Goal: Transaction & Acquisition: Purchase product/service

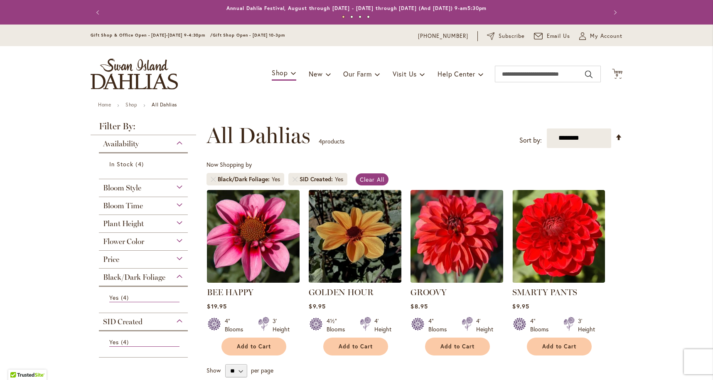
click at [132, 240] on span "Flower Color" at bounding box center [123, 241] width 41 height 9
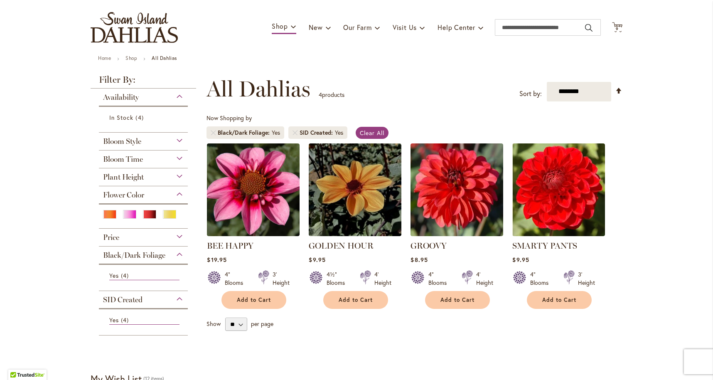
scroll to position [46, 0]
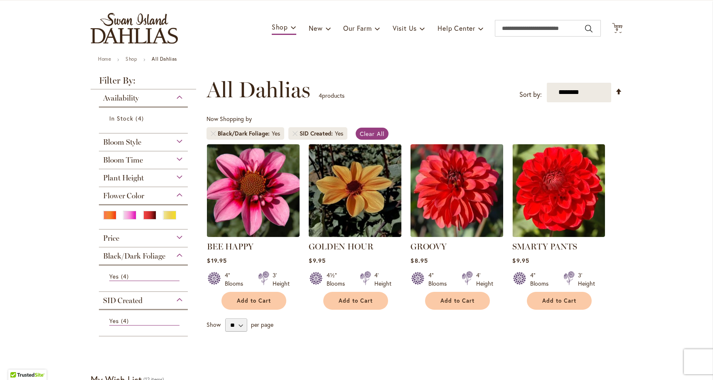
click at [136, 140] on span "Bloom Style" at bounding box center [122, 141] width 38 height 9
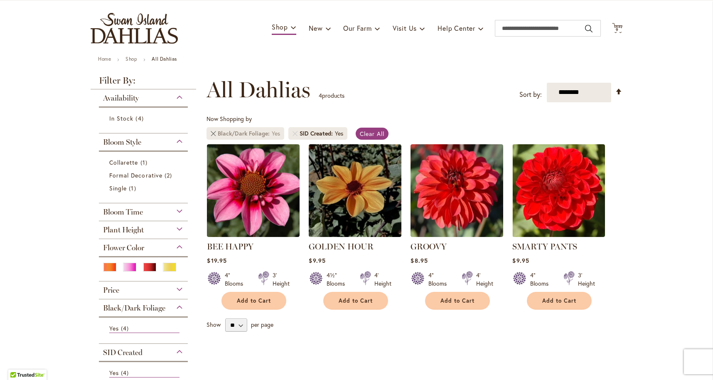
click at [212, 132] on link "Remove Black/Dark Foliage Yes" at bounding box center [213, 133] width 5 height 5
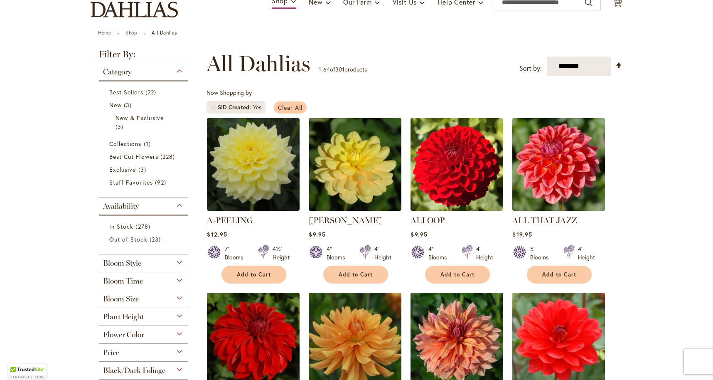
scroll to position [68, 0]
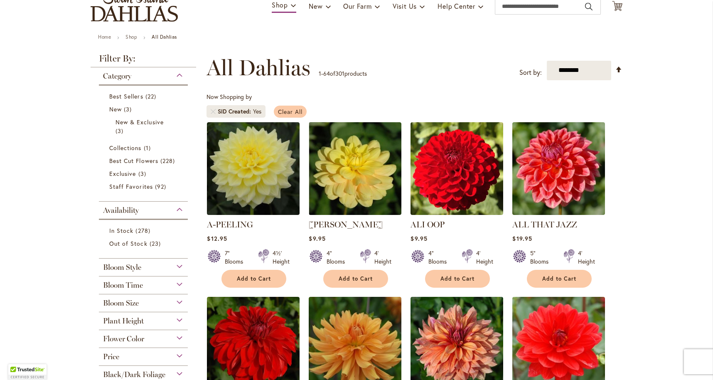
click at [299, 111] on span "Clear All" at bounding box center [290, 112] width 24 height 8
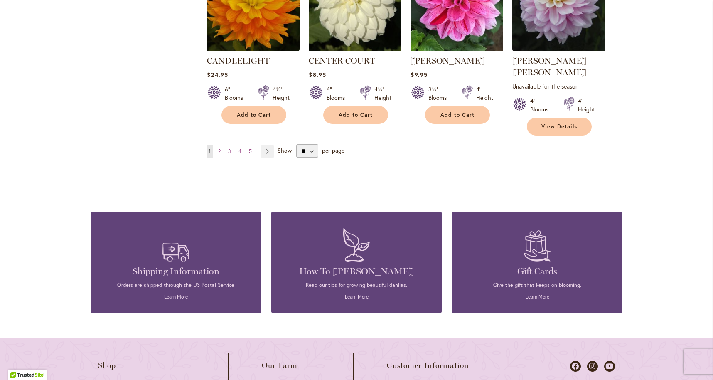
scroll to position [2904, 0]
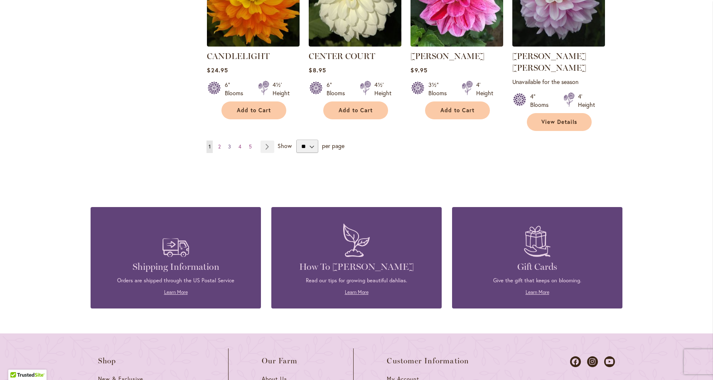
click at [229, 143] on span "3" at bounding box center [229, 146] width 3 height 6
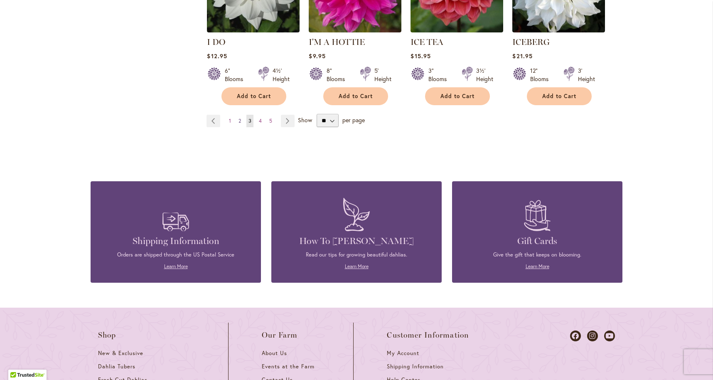
click at [240, 118] on span "2" at bounding box center [239, 121] width 2 height 6
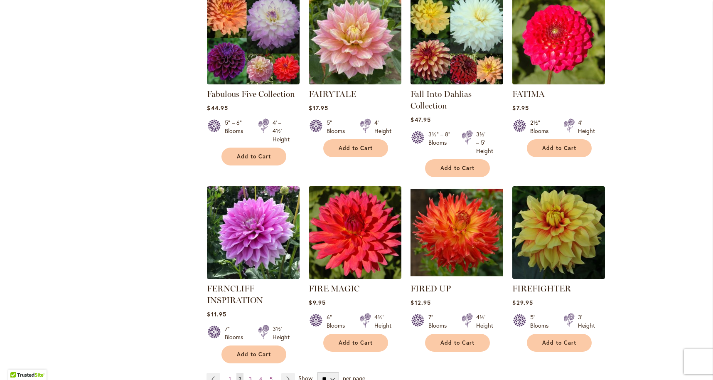
scroll to position [2736, 0]
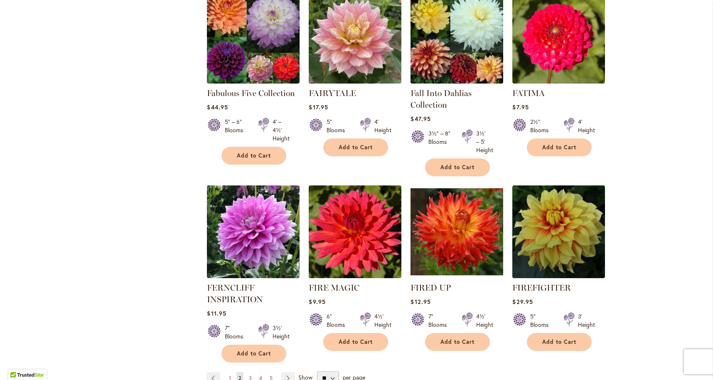
click at [244, 183] on img at bounding box center [253, 231] width 97 height 97
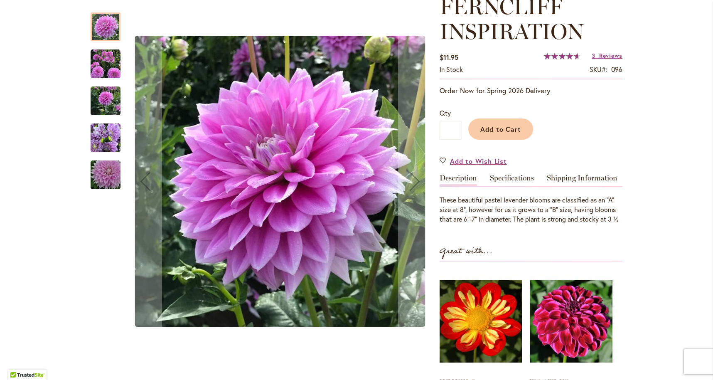
scroll to position [129, 0]
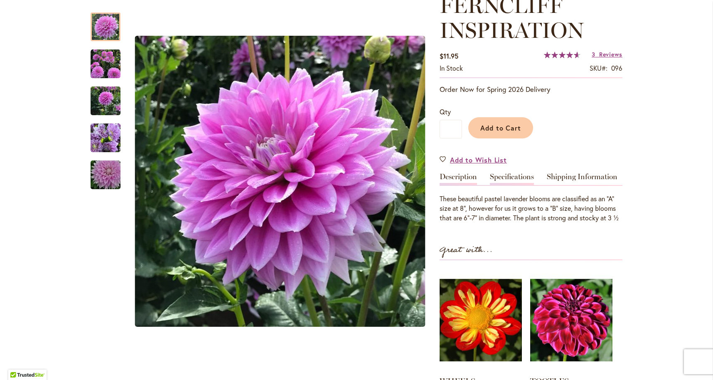
click at [509, 176] on link "Specifications" at bounding box center [512, 179] width 44 height 12
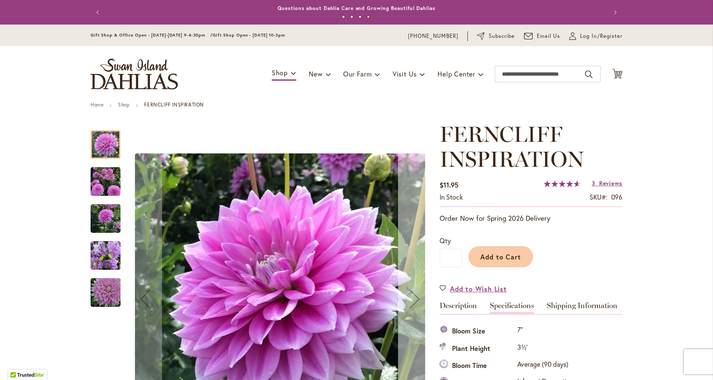
scroll to position [0, 0]
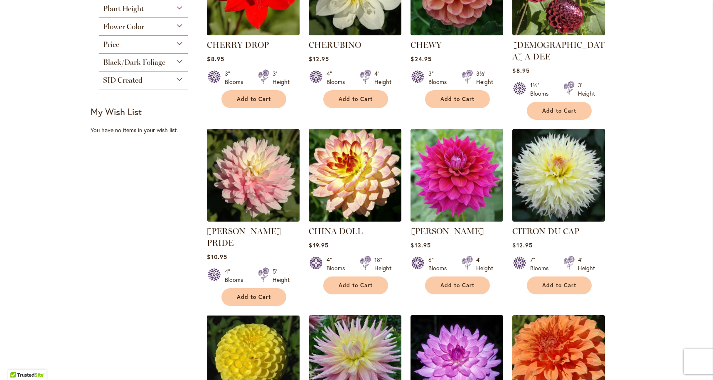
scroll to position [438, 0]
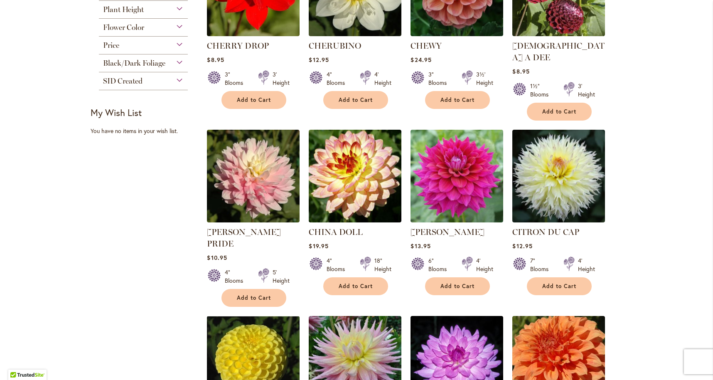
click at [126, 117] on strong "My Wish List" at bounding box center [116, 112] width 51 height 12
click at [134, 132] on div "You have no items in your wish list." at bounding box center [146, 131] width 111 height 8
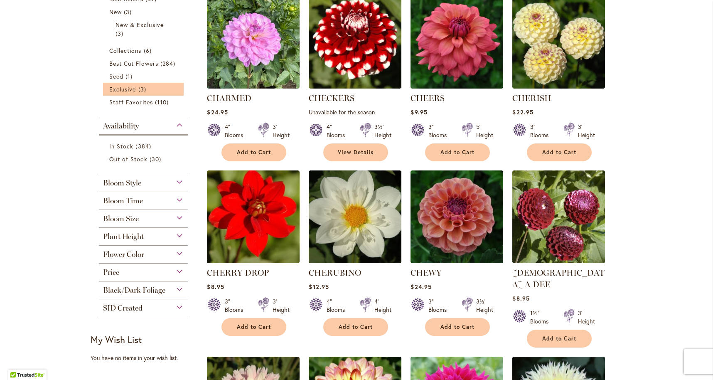
scroll to position [210, 0]
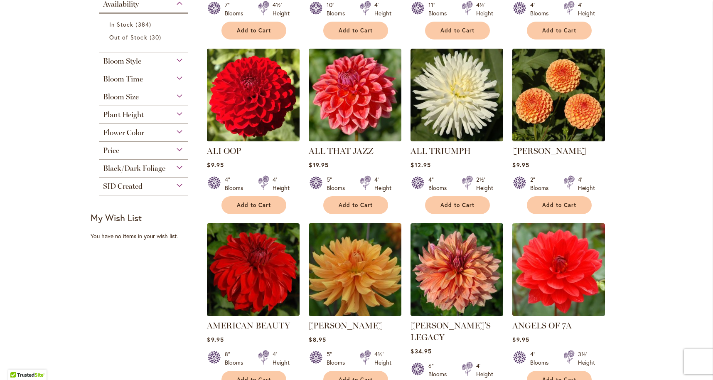
scroll to position [334, 0]
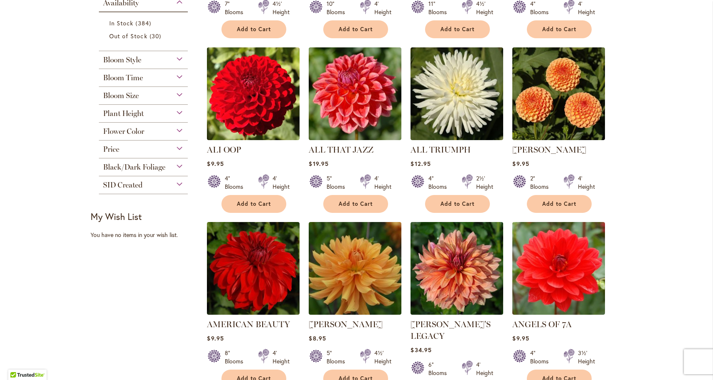
drag, startPoint x: 119, startPoint y: 225, endPoint x: 281, endPoint y: 219, distance: 161.6
click at [119, 225] on div "My Wish List Last Added Items You have no items in your wish list." at bounding box center [146, 225] width 111 height 28
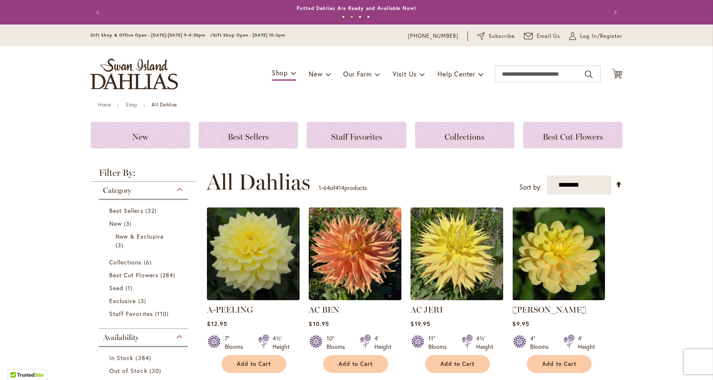
scroll to position [0, 0]
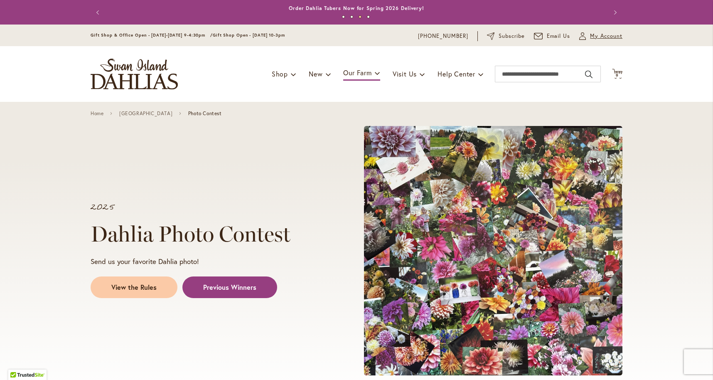
click at [600, 34] on span "My Account" at bounding box center [606, 36] width 32 height 8
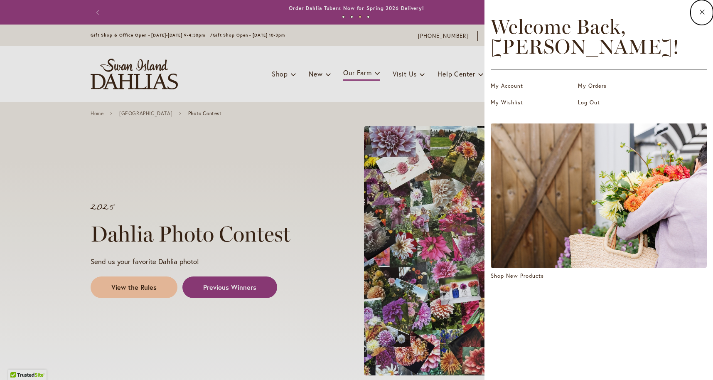
click at [505, 100] on link "My Wishlist" at bounding box center [531, 102] width 83 height 8
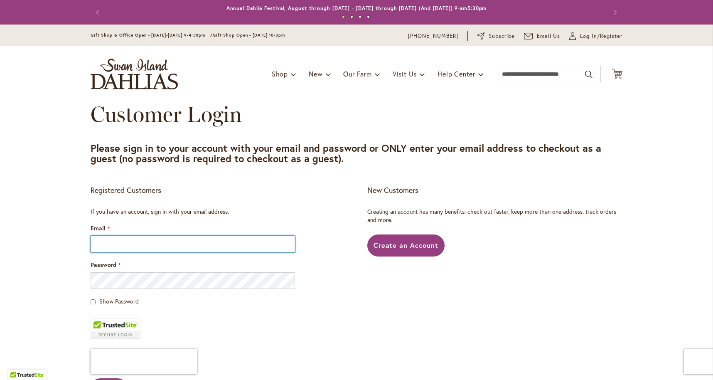
type input "**********"
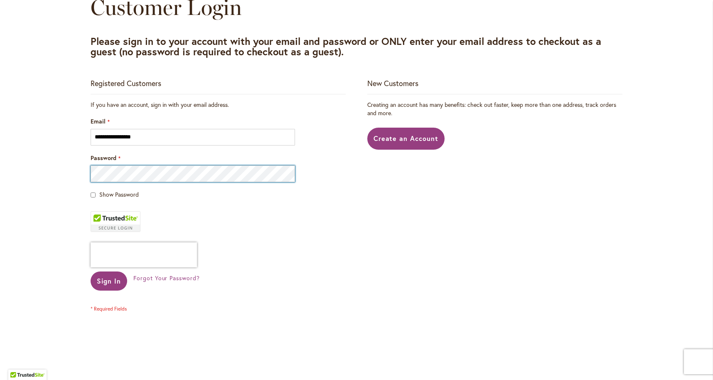
scroll to position [107, 0]
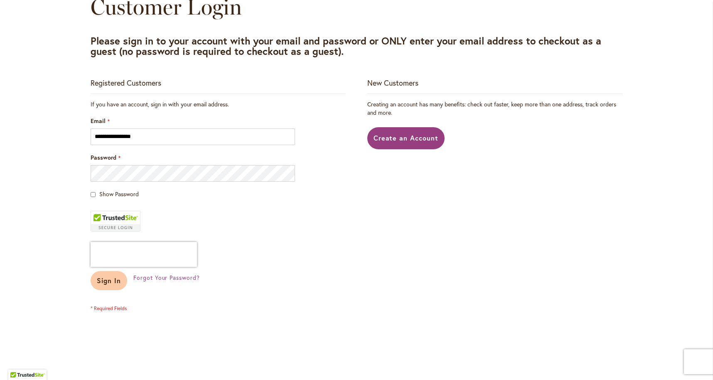
drag, startPoint x: 104, startPoint y: 279, endPoint x: 109, endPoint y: 274, distance: 7.1
click at [105, 279] on span "Sign In" at bounding box center [109, 280] width 24 height 9
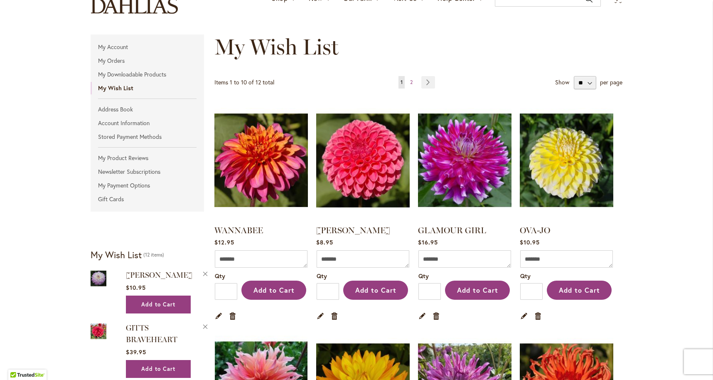
scroll to position [75, 0]
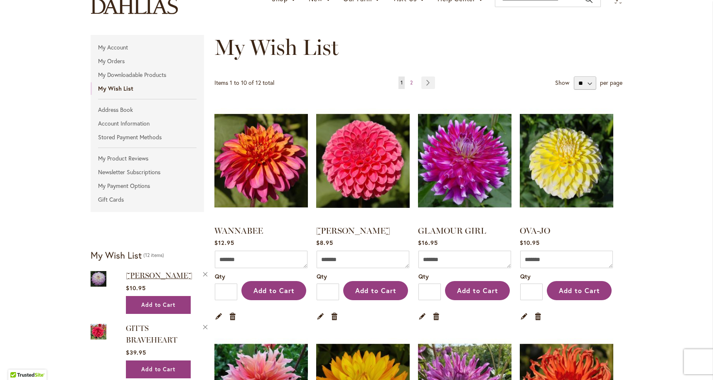
click at [135, 273] on span "MIKAYLA MIRANDA" at bounding box center [159, 275] width 66 height 9
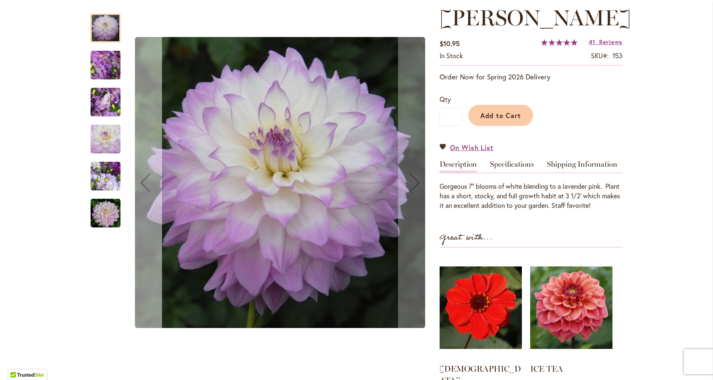
scroll to position [117, 0]
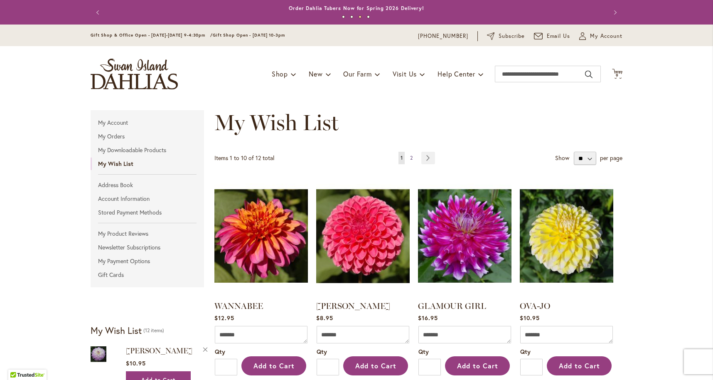
click at [410, 158] on span "2" at bounding box center [411, 157] width 2 height 6
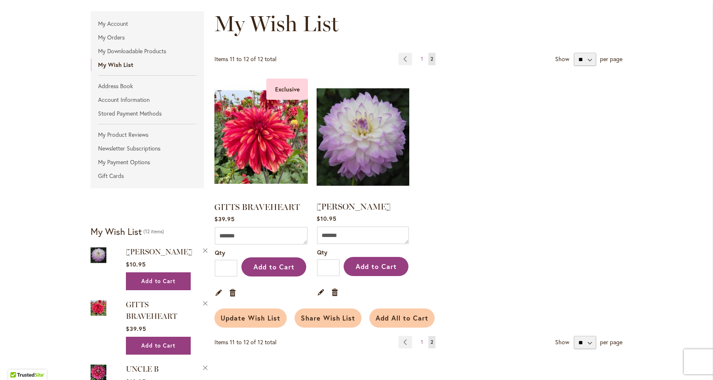
scroll to position [100, 0]
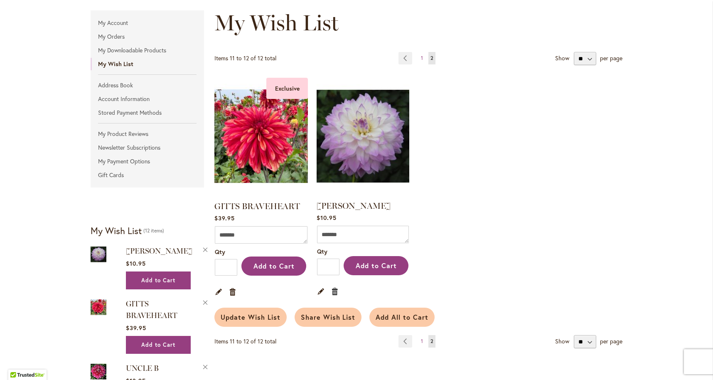
click at [334, 290] on link "Remove item" at bounding box center [335, 290] width 8 height 9
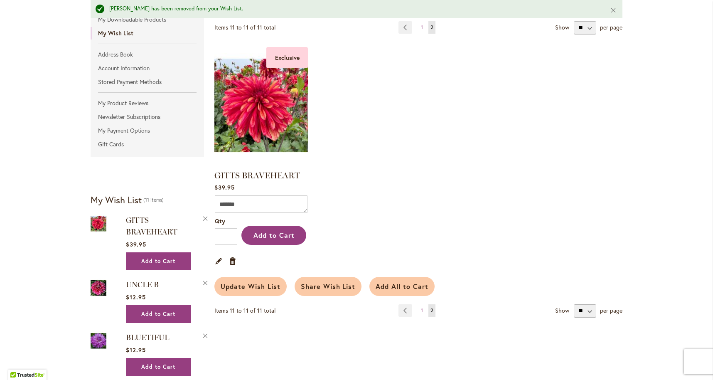
scroll to position [149, 0]
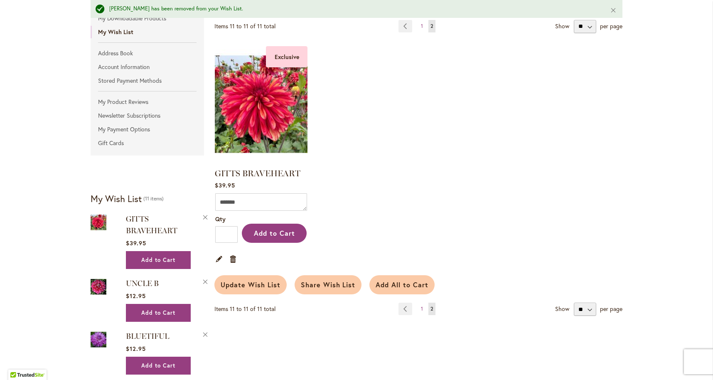
click at [253, 105] on img at bounding box center [261, 104] width 97 height 122
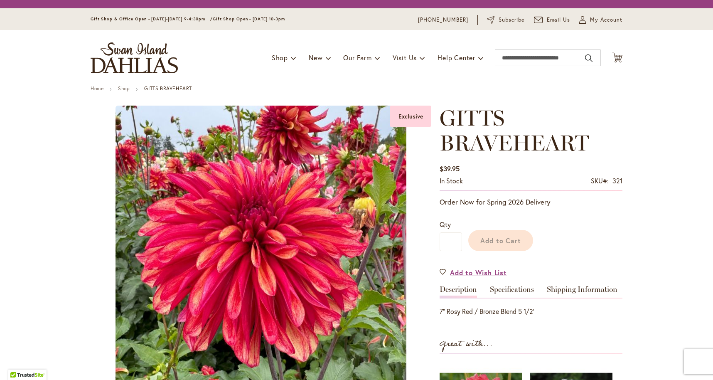
type input "****"
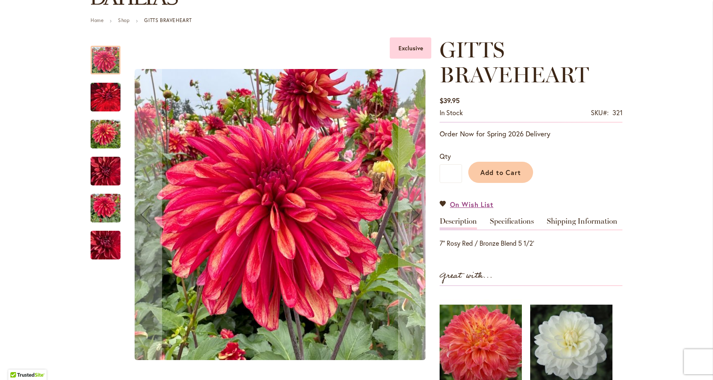
scroll to position [85, 0]
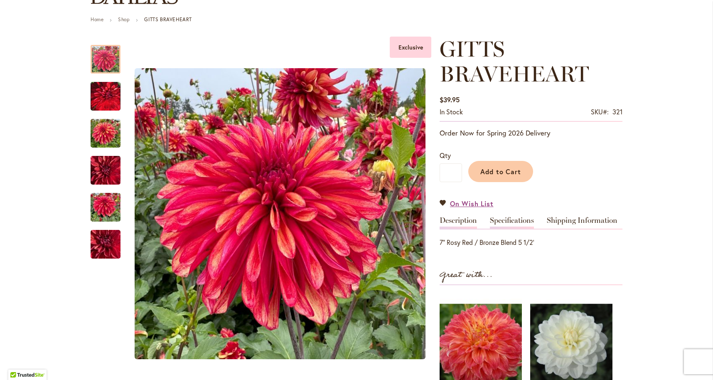
click at [518, 219] on link "Specifications" at bounding box center [512, 222] width 44 height 12
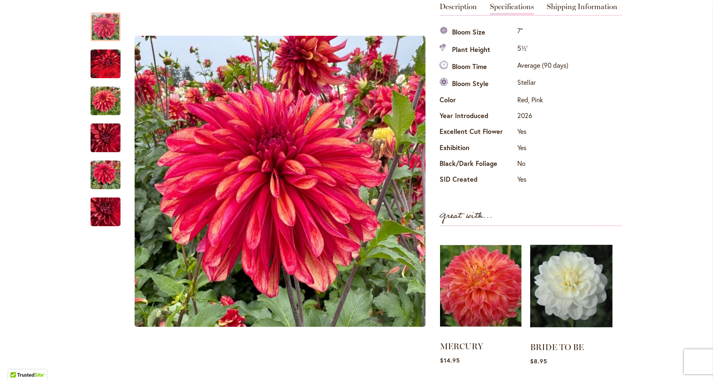
scroll to position [299, 0]
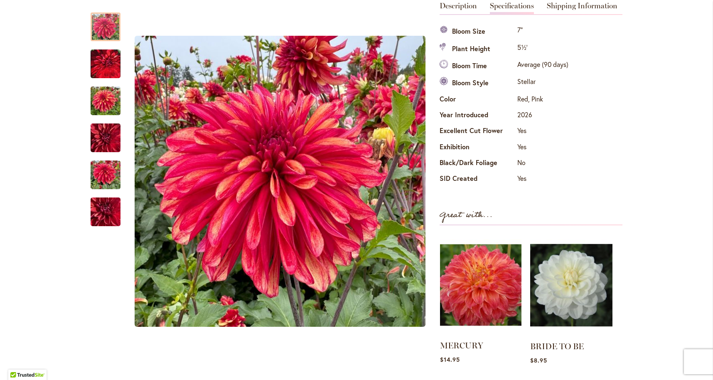
click at [481, 269] on img at bounding box center [480, 285] width 81 height 102
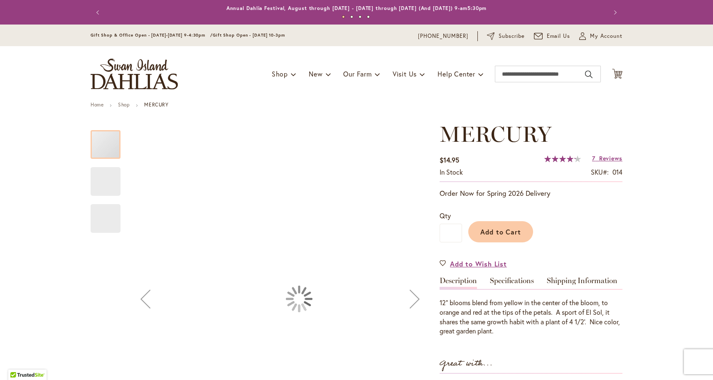
type input "****"
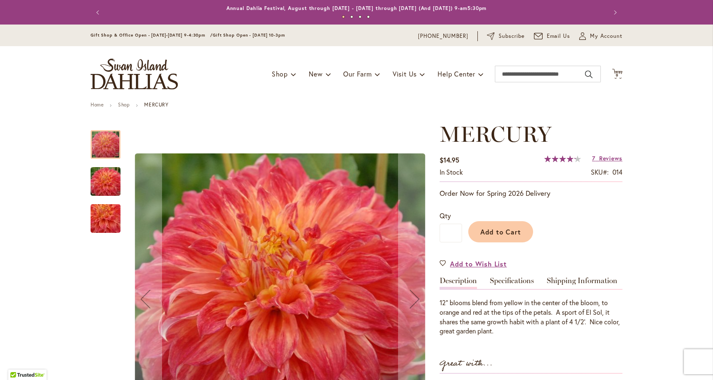
click at [108, 180] on img "Mercury" at bounding box center [106, 182] width 60 height 40
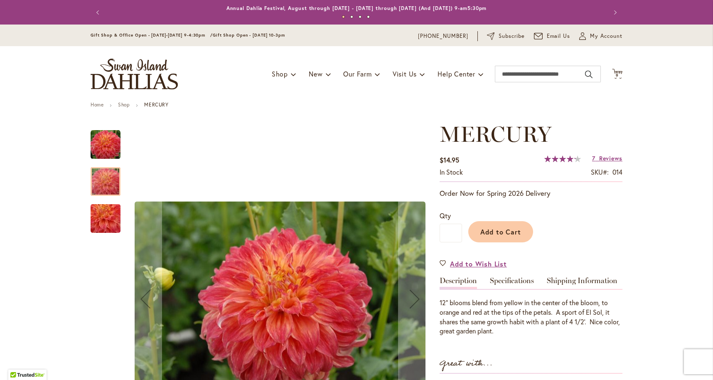
click at [100, 211] on img "Mercury" at bounding box center [106, 218] width 60 height 55
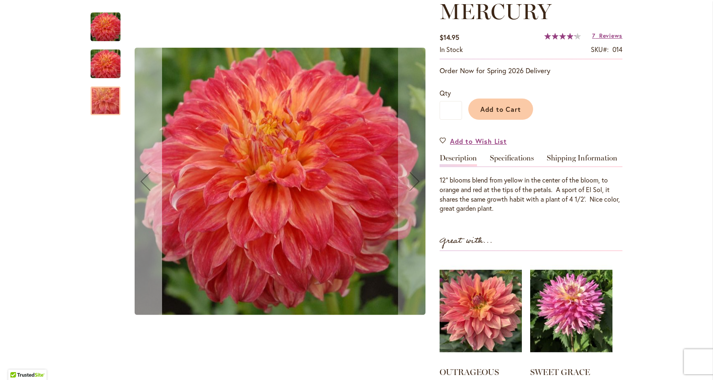
scroll to position [123, 0]
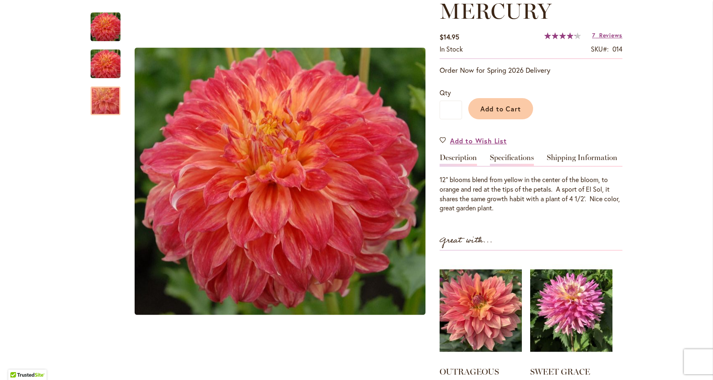
click at [506, 155] on link "Specifications" at bounding box center [512, 160] width 44 height 12
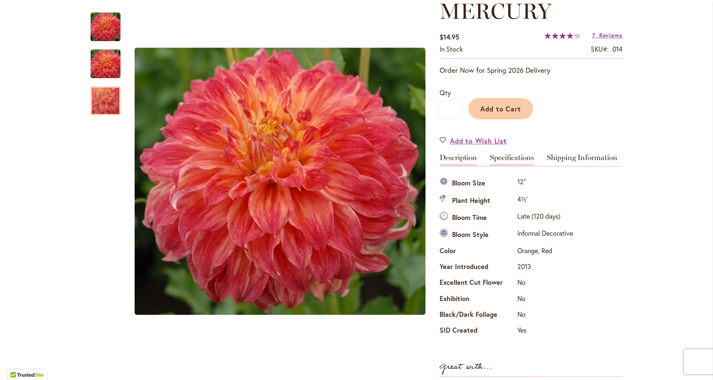
click at [468, 157] on link "Description" at bounding box center [457, 160] width 37 height 12
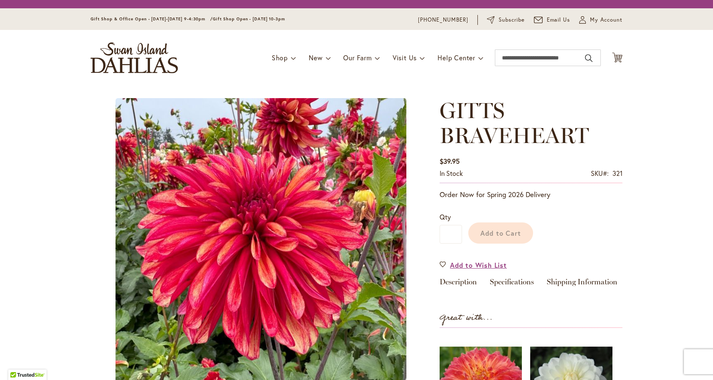
type input "****"
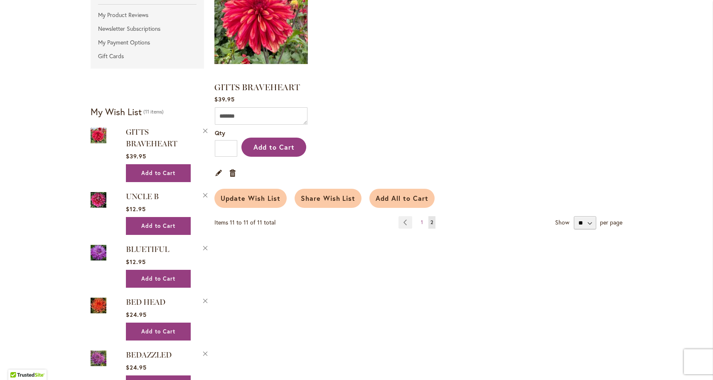
scroll to position [220, 0]
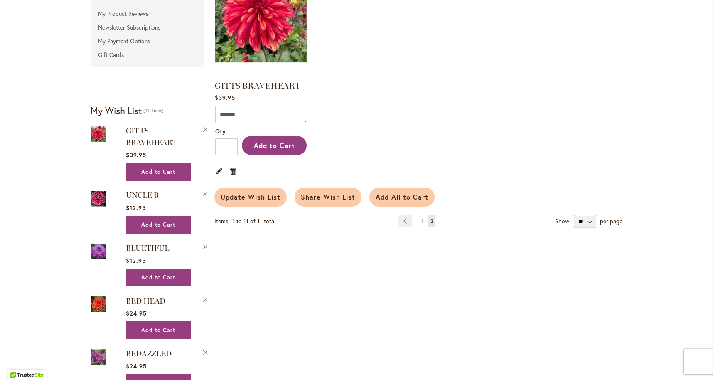
click at [232, 173] on link "Remove item" at bounding box center [233, 170] width 8 height 9
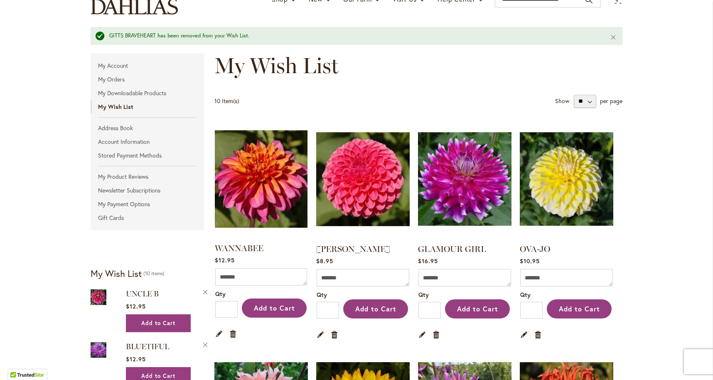
scroll to position [76, 0]
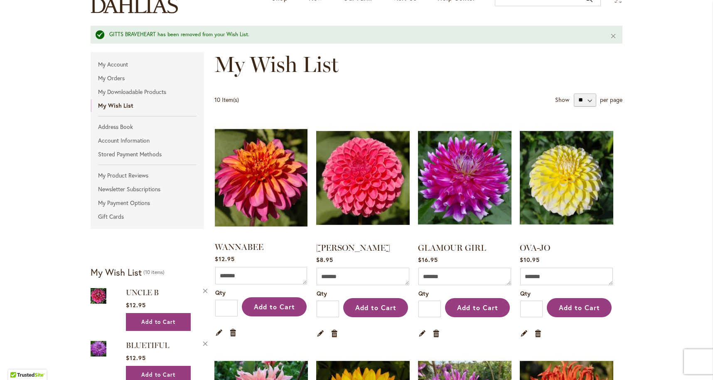
click at [255, 179] on img at bounding box center [261, 178] width 97 height 122
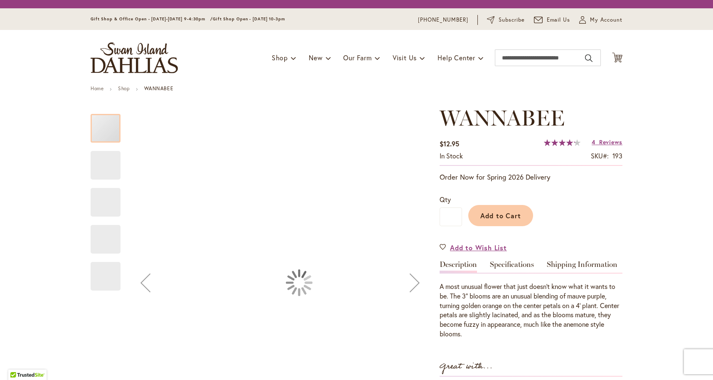
type input "****"
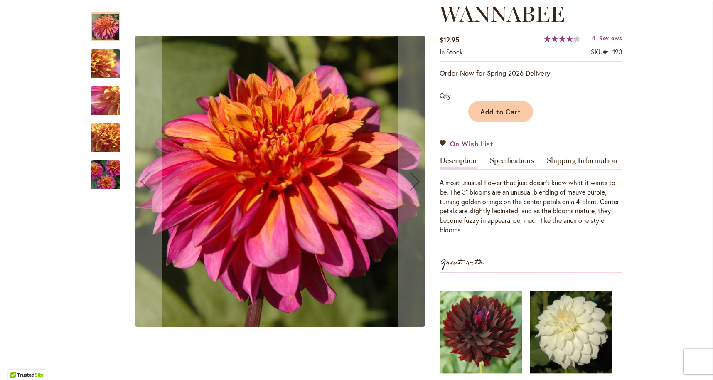
scroll to position [120, 0]
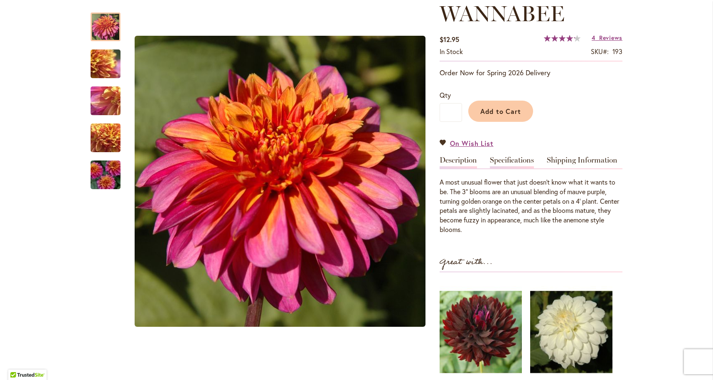
click at [523, 158] on link "Specifications" at bounding box center [512, 162] width 44 height 12
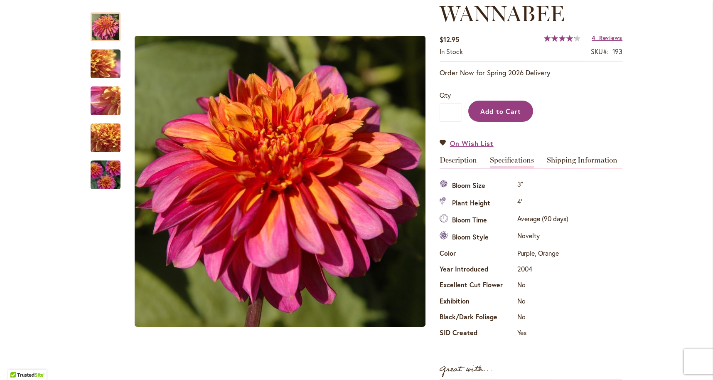
click at [493, 113] on span "Add to Cart" at bounding box center [500, 111] width 41 height 9
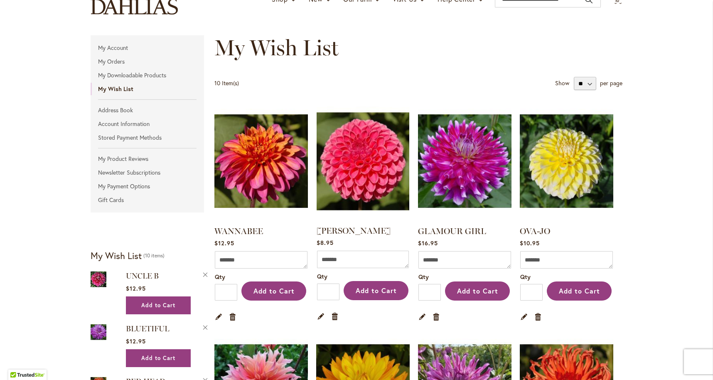
scroll to position [75, 0]
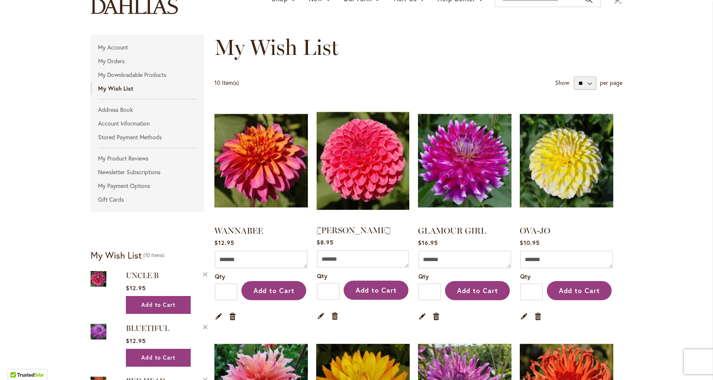
click at [353, 169] on img at bounding box center [362, 161] width 97 height 122
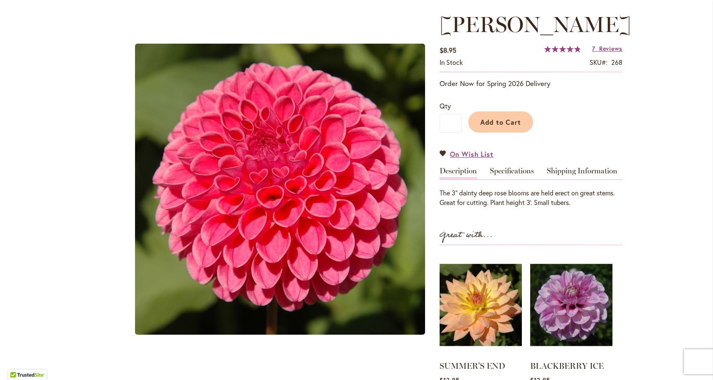
scroll to position [110, 0]
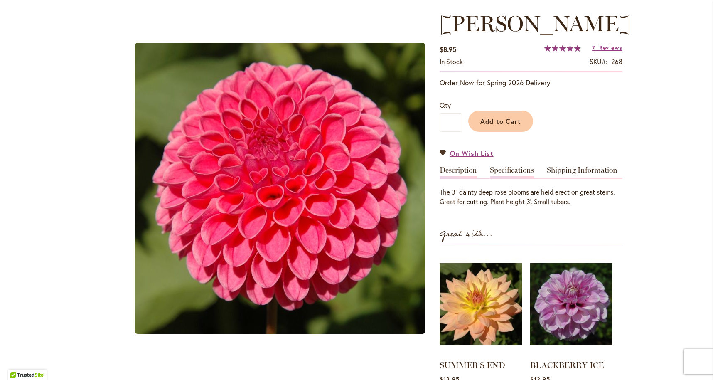
click at [507, 167] on link "Specifications" at bounding box center [512, 172] width 44 height 12
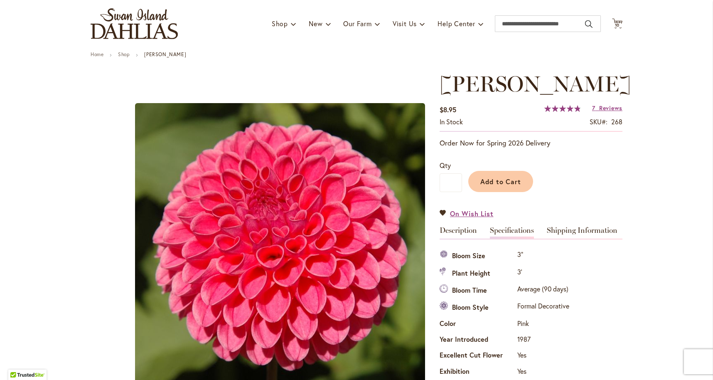
scroll to position [48, 0]
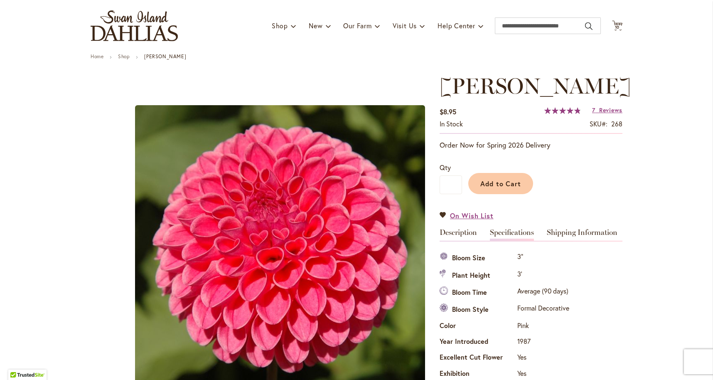
click at [505, 180] on span "Add to Cart" at bounding box center [500, 183] width 41 height 9
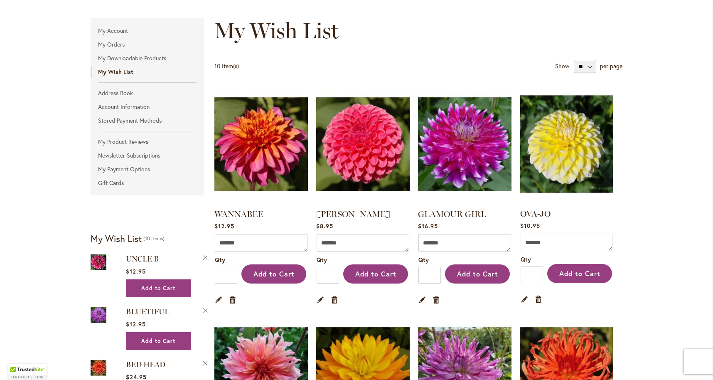
scroll to position [93, 0]
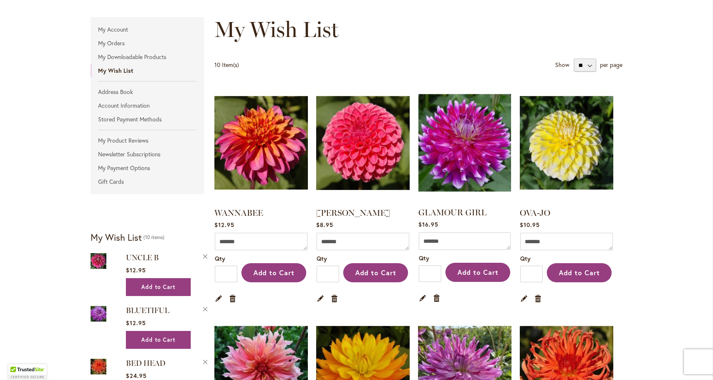
click at [458, 140] on img at bounding box center [464, 143] width 97 height 122
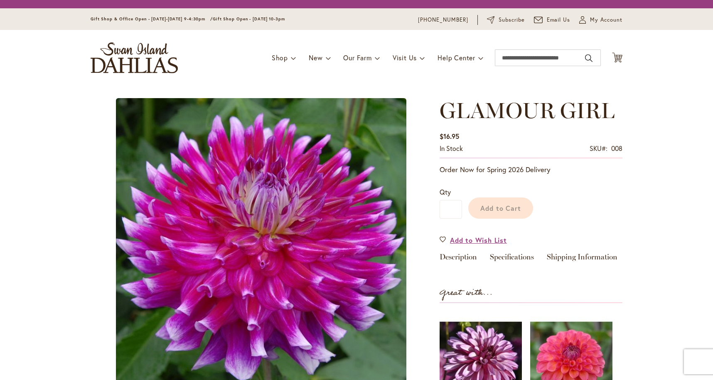
type input "****"
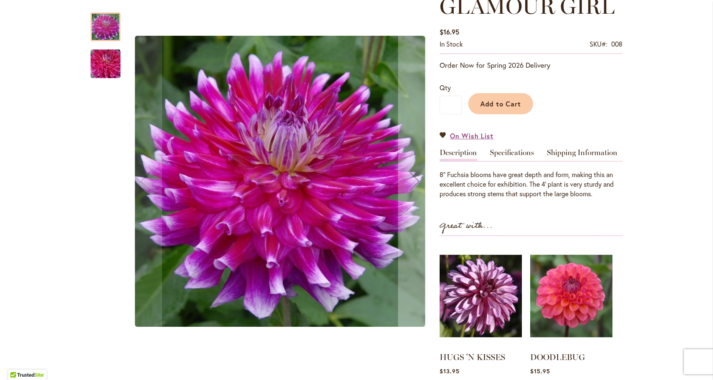
scroll to position [129, 0]
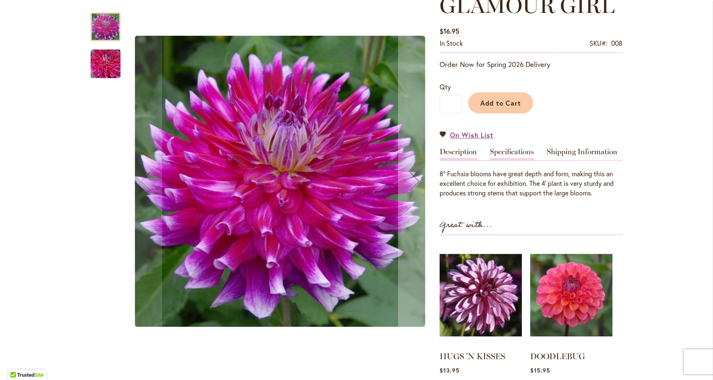
click at [523, 150] on link "Specifications" at bounding box center [512, 154] width 44 height 12
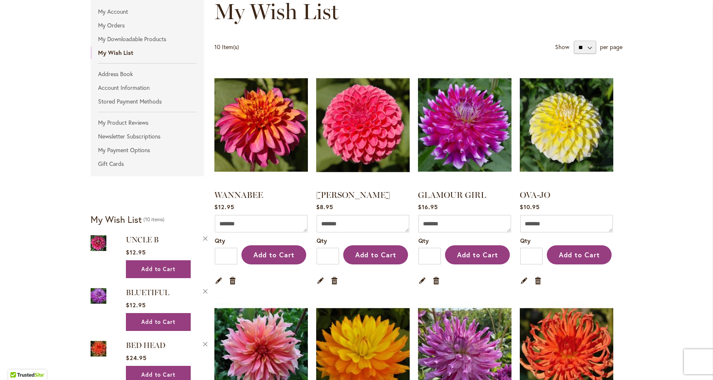
scroll to position [113, 0]
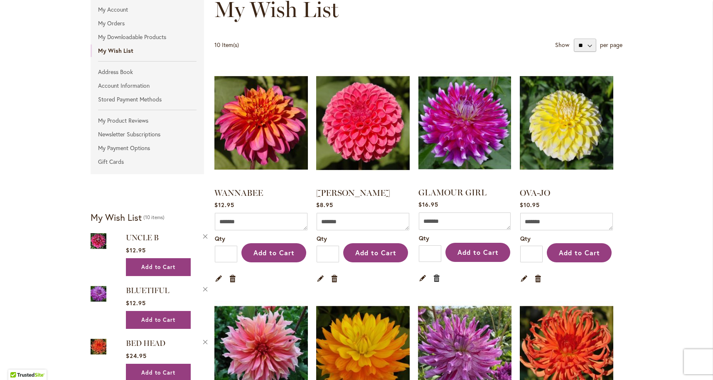
click at [438, 279] on link "Remove item" at bounding box center [437, 277] width 8 height 9
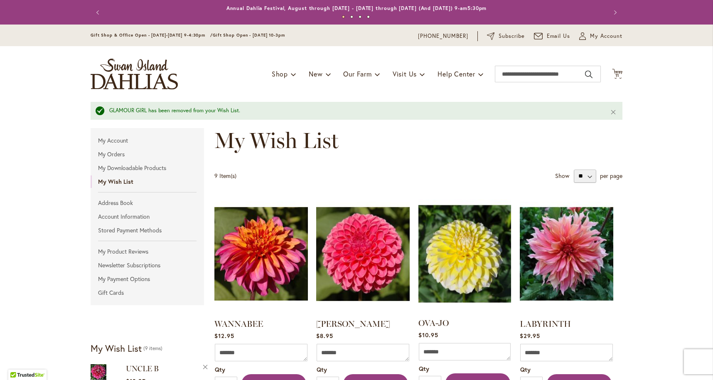
click at [483, 264] on img at bounding box center [464, 254] width 97 height 122
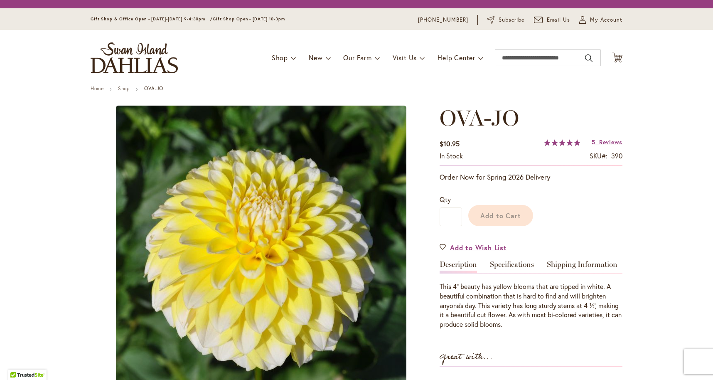
type input "****"
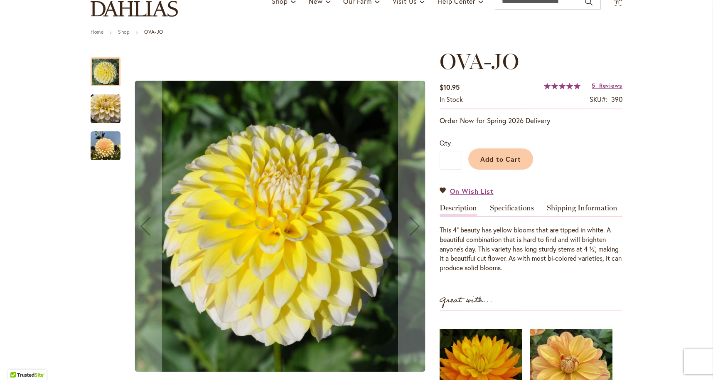
scroll to position [76, 0]
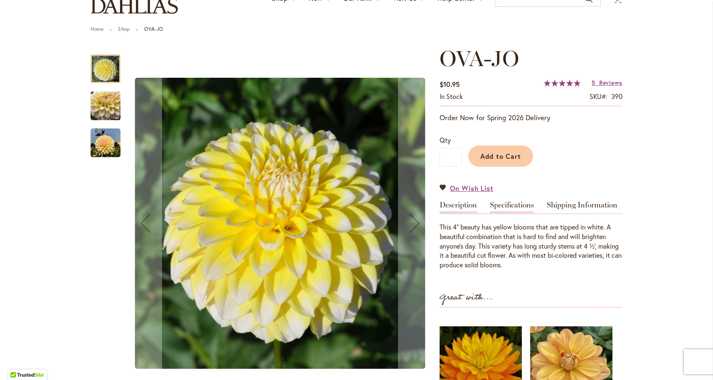
click at [515, 205] on link "Specifications" at bounding box center [512, 207] width 44 height 12
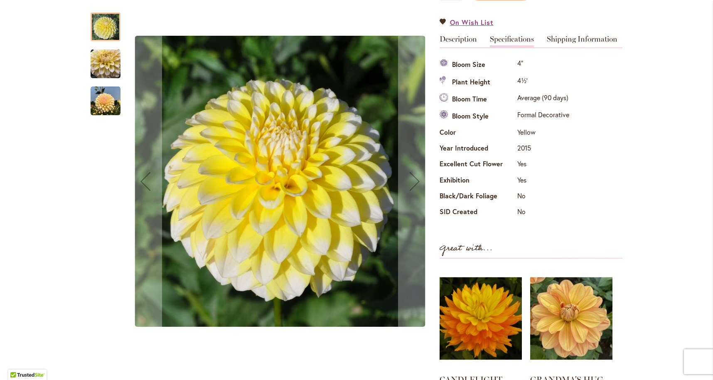
scroll to position [235, 0]
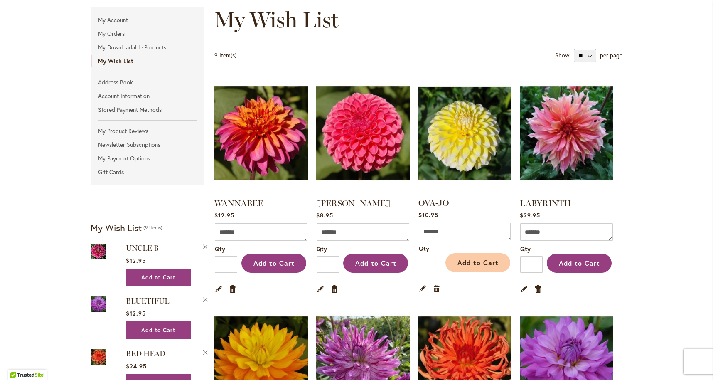
scroll to position [103, 0]
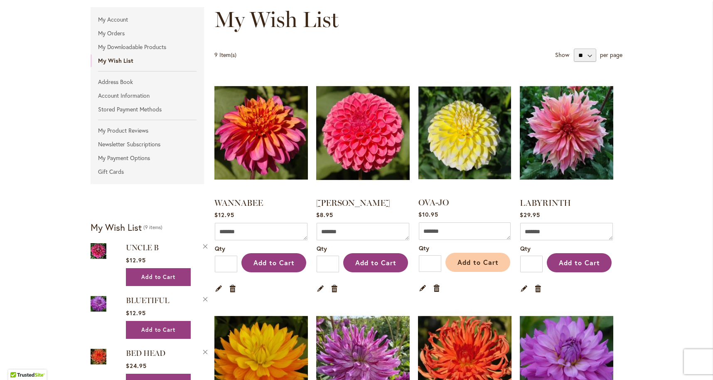
click at [475, 265] on span "Add to Cart" at bounding box center [477, 261] width 41 height 9
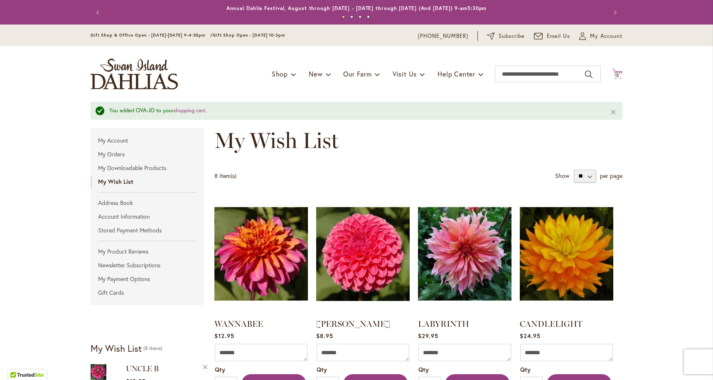
click at [616, 73] on span "12" at bounding box center [617, 75] width 5 height 5
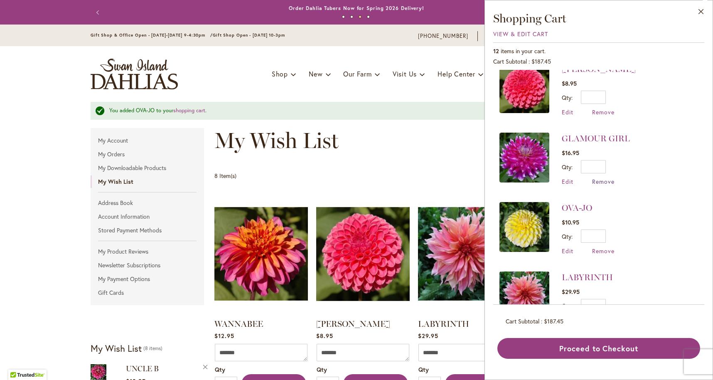
scroll to position [0, 0]
click at [605, 180] on span "Remove" at bounding box center [603, 181] width 22 height 8
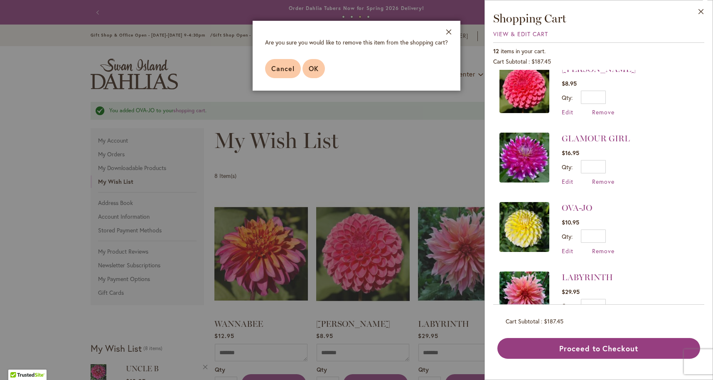
click at [318, 67] on span "OK" at bounding box center [314, 68] width 10 height 9
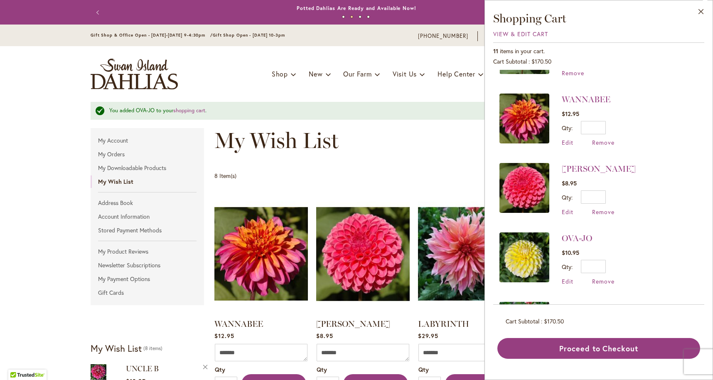
scroll to position [50, 0]
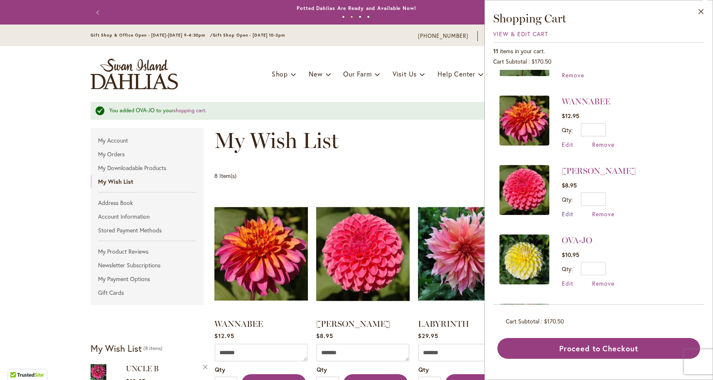
click at [565, 215] on span "Edit" at bounding box center [567, 214] width 12 height 8
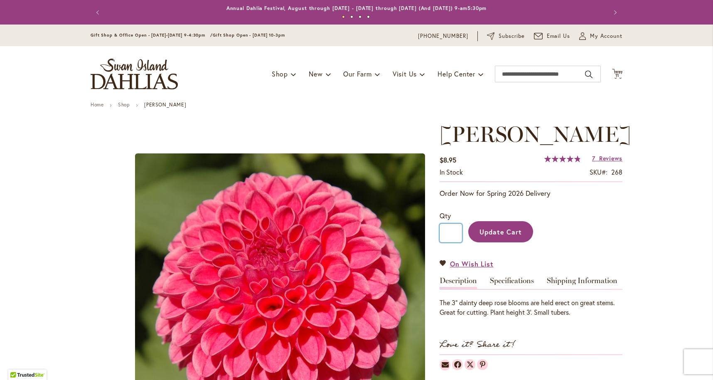
drag, startPoint x: 453, startPoint y: 230, endPoint x: 438, endPoint y: 233, distance: 16.0
type input "*"
click at [487, 228] on span "Update Cart" at bounding box center [500, 231] width 43 height 9
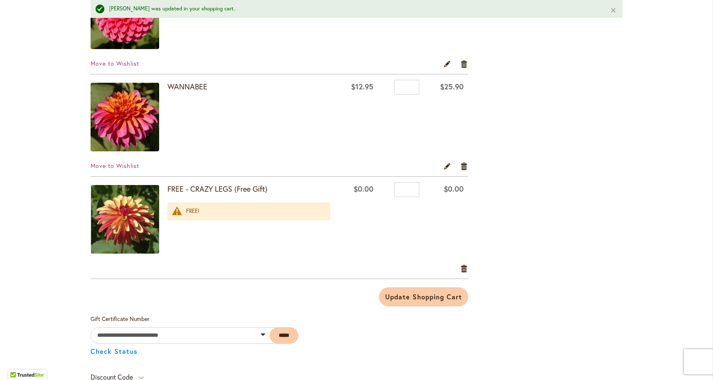
scroll to position [729, 0]
click at [186, 211] on div "FREE!" at bounding box center [254, 211] width 136 height 8
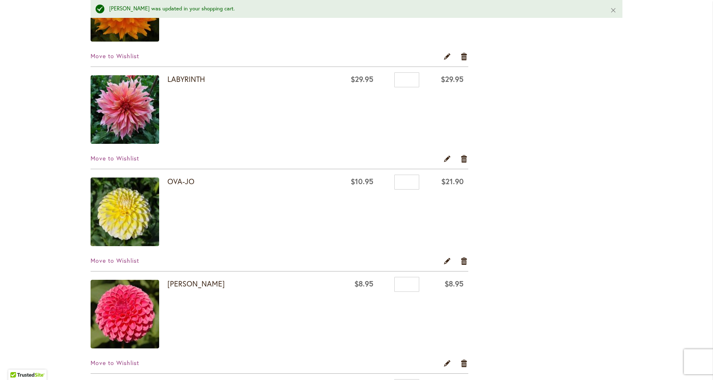
scroll to position [429, 0]
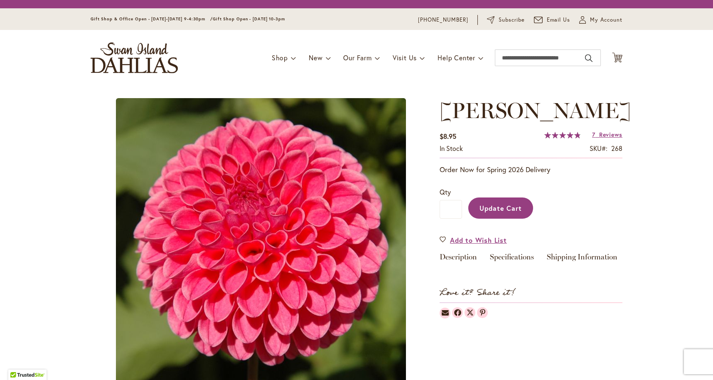
type input "****"
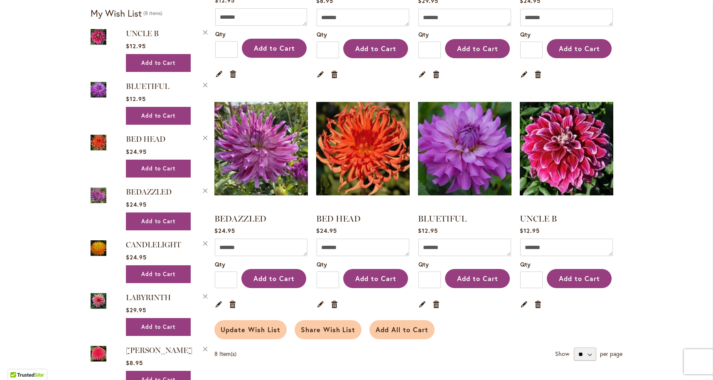
scroll to position [317, 0]
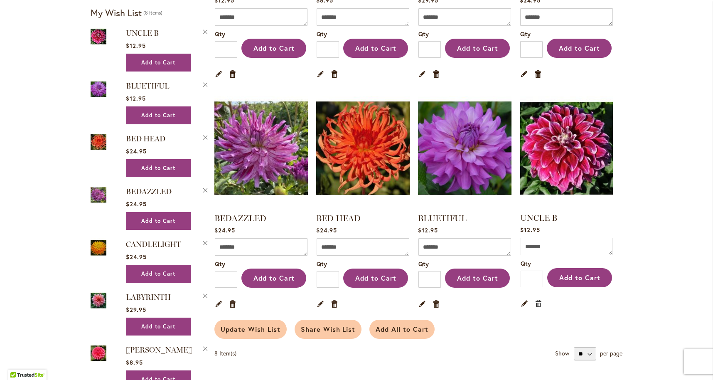
click at [539, 303] on link "Remove item" at bounding box center [538, 302] width 8 height 9
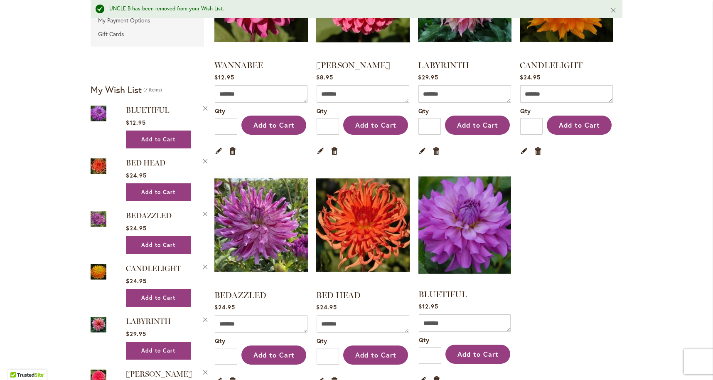
scroll to position [260, 0]
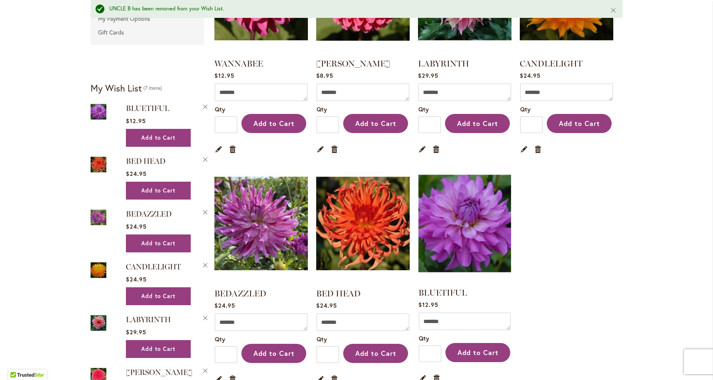
click at [472, 243] on img at bounding box center [464, 223] width 97 height 122
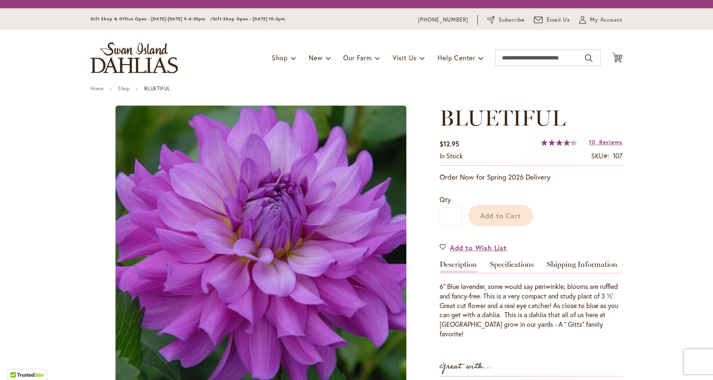
type input "****"
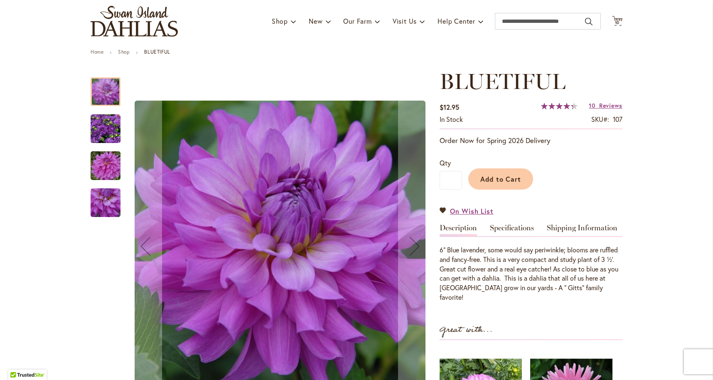
scroll to position [48, 0]
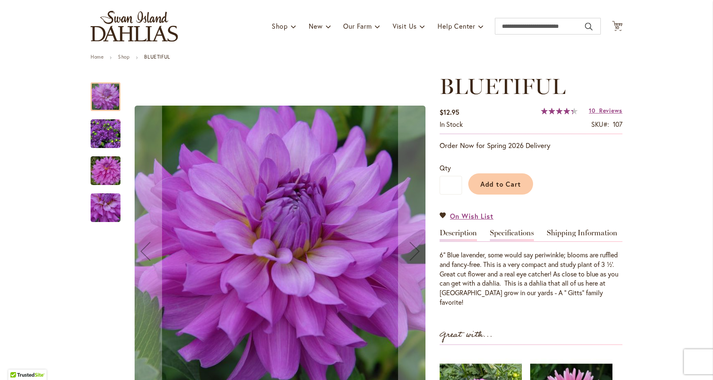
click at [507, 231] on link "Specifications" at bounding box center [512, 235] width 44 height 12
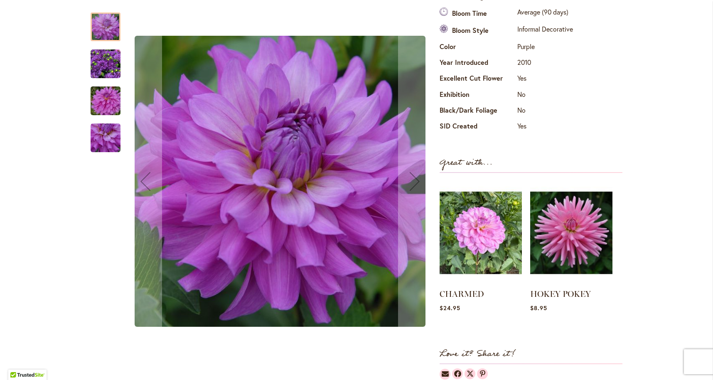
scroll to position [329, 0]
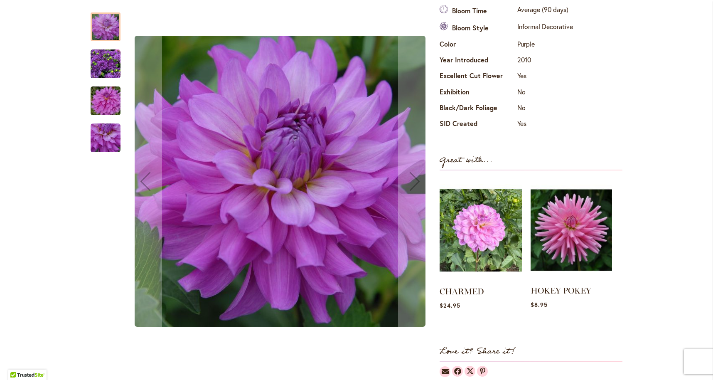
click at [576, 230] on img at bounding box center [570, 230] width 81 height 102
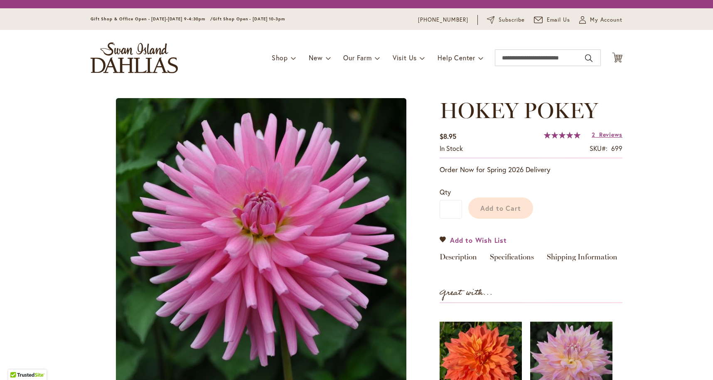
type input "****"
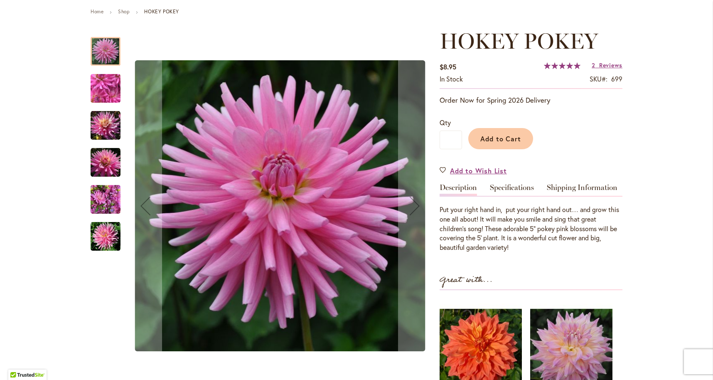
scroll to position [92, 0]
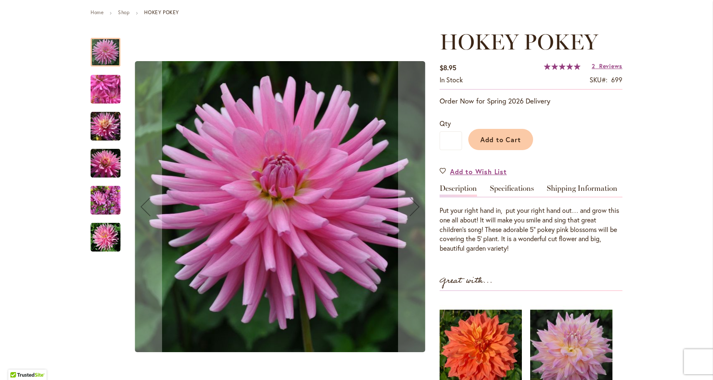
click at [110, 239] on img "HOKEY POKEY" at bounding box center [106, 237] width 30 height 30
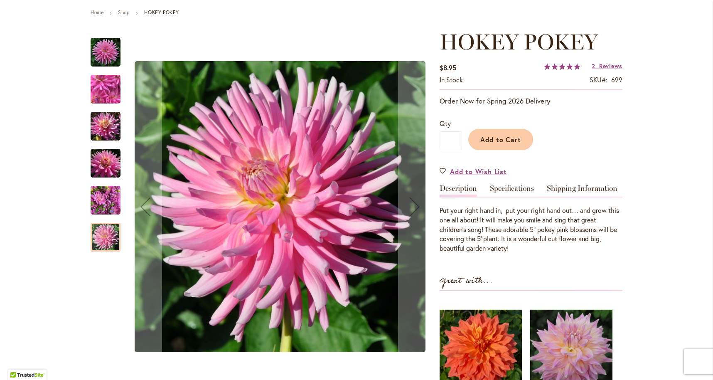
click at [100, 204] on img "HOKEY POKEY" at bounding box center [106, 200] width 30 height 40
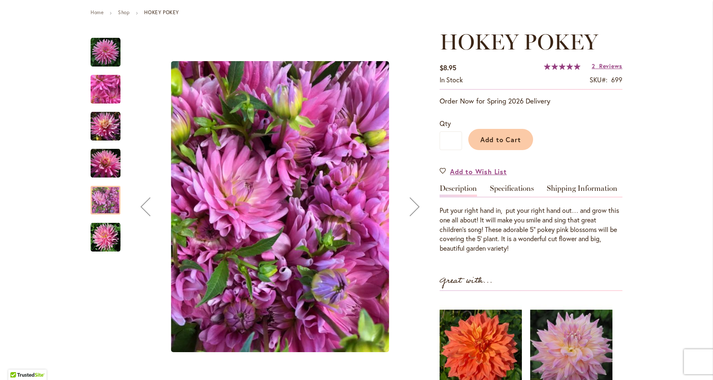
click at [104, 167] on img "HOKEY POKEY" at bounding box center [106, 163] width 30 height 30
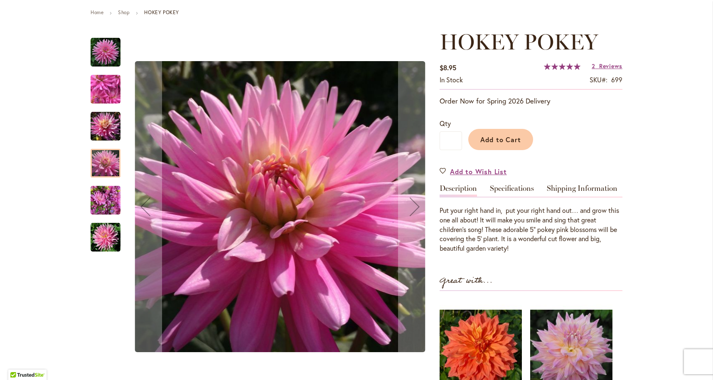
click at [100, 128] on img "HOKEY POKEY" at bounding box center [106, 126] width 30 height 30
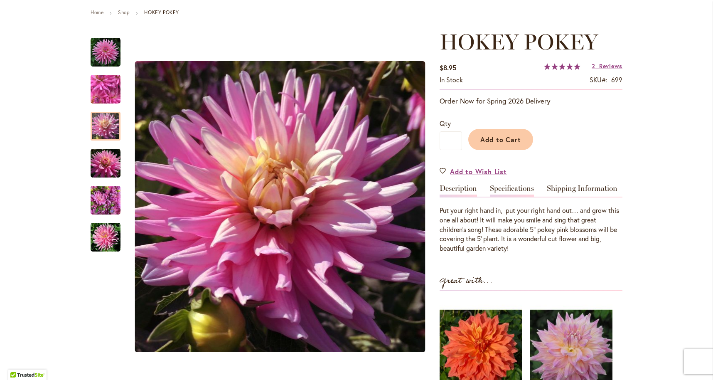
click at [519, 187] on link "Specifications" at bounding box center [512, 190] width 44 height 12
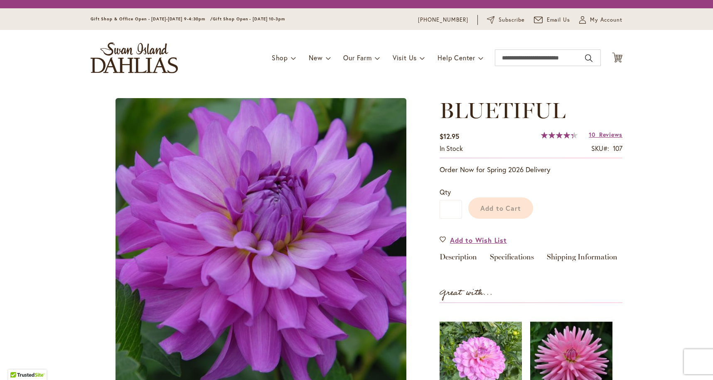
type input "****"
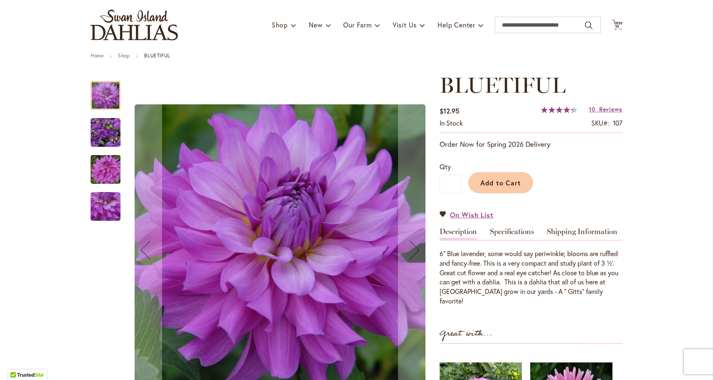
scroll to position [47, 0]
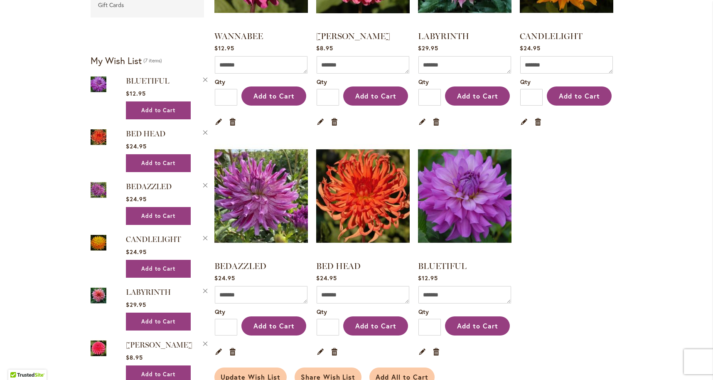
scroll to position [272, 0]
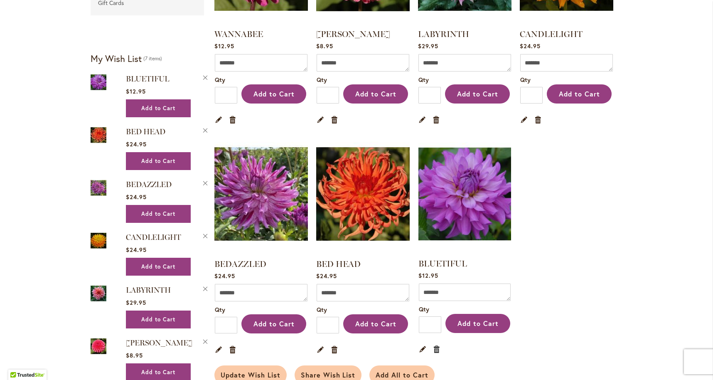
click at [436, 347] on link "Remove item" at bounding box center [437, 348] width 8 height 9
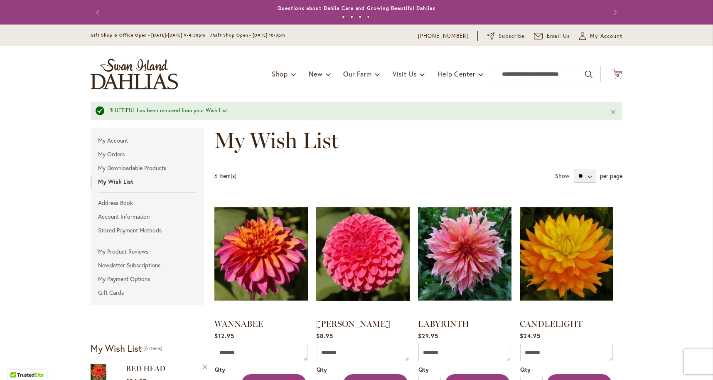
click at [618, 73] on span "10" at bounding box center [617, 75] width 5 height 5
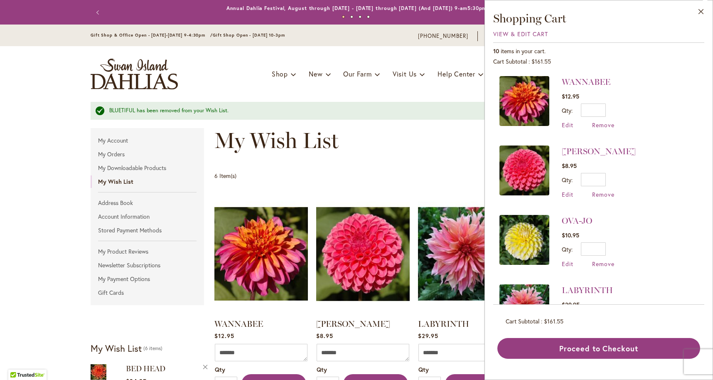
scroll to position [70, 0]
click at [566, 122] on span "Edit" at bounding box center [567, 124] width 12 height 8
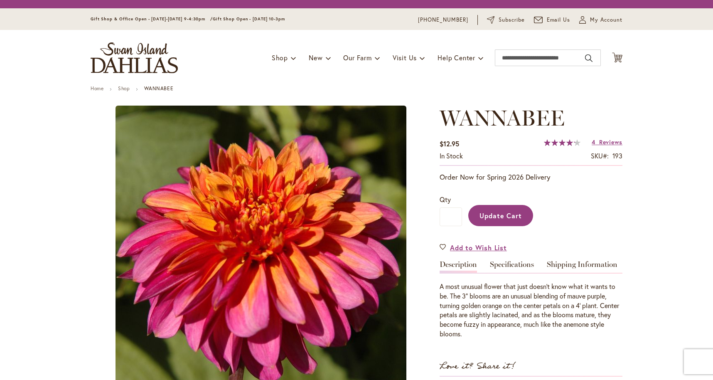
type input "****"
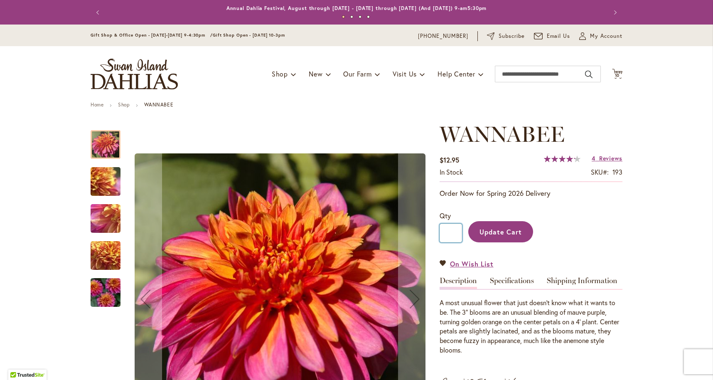
drag, startPoint x: 453, startPoint y: 231, endPoint x: 447, endPoint y: 232, distance: 5.5
click at [447, 232] on input "*" at bounding box center [450, 232] width 22 height 19
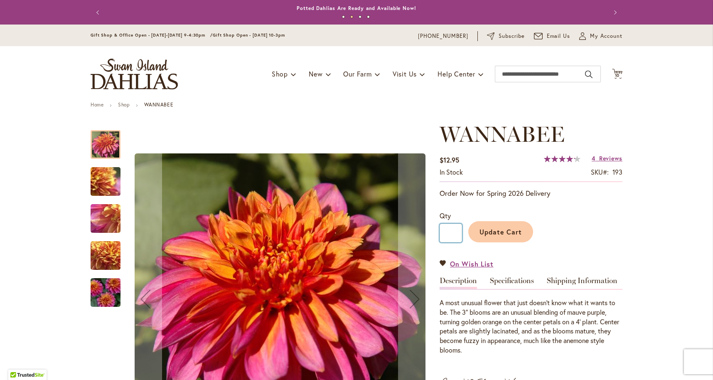
type input "*"
click at [488, 235] on button "Update Cart" at bounding box center [500, 231] width 65 height 21
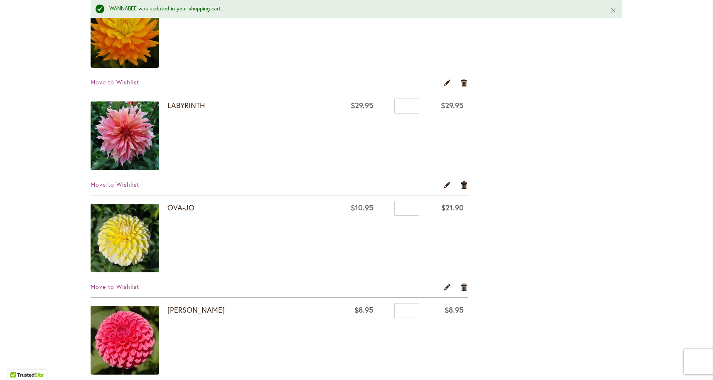
scroll to position [405, 0]
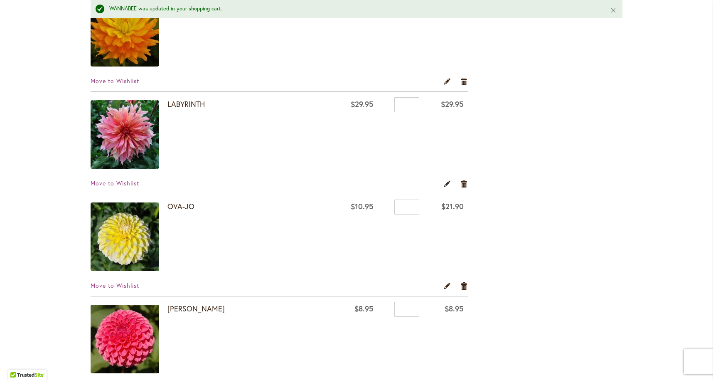
click at [447, 182] on link "Edit" at bounding box center [447, 183] width 8 height 9
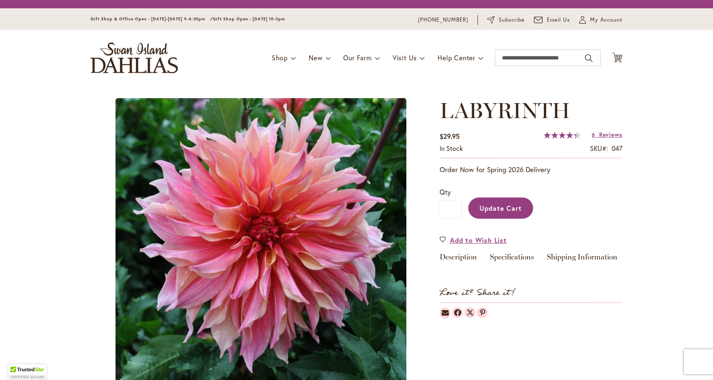
type input "****"
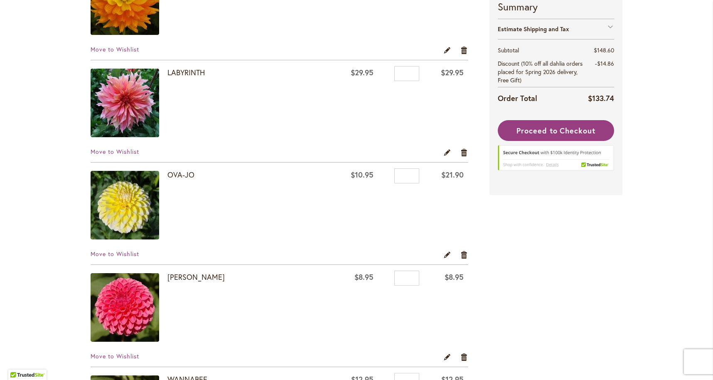
scroll to position [416, 0]
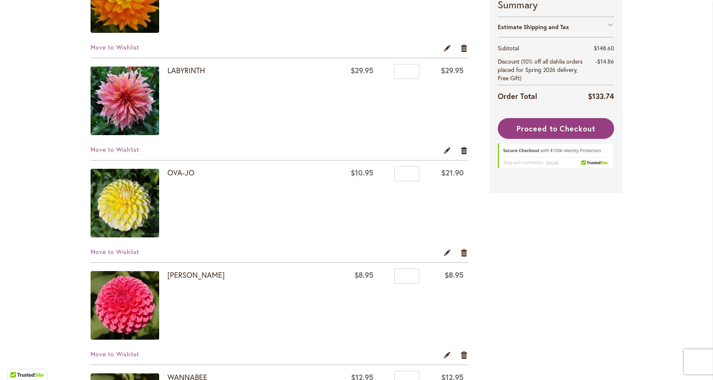
click at [447, 252] on link "Edit" at bounding box center [447, 251] width 8 height 9
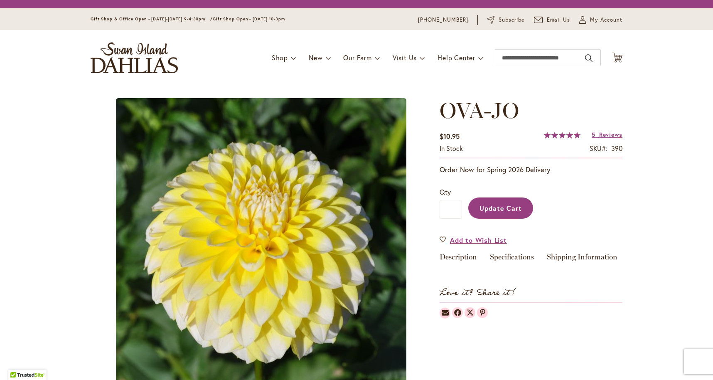
type input "****"
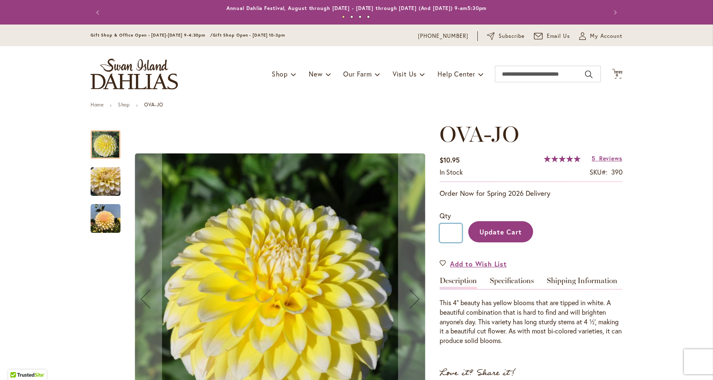
drag, startPoint x: 453, startPoint y: 231, endPoint x: 439, endPoint y: 231, distance: 13.7
click at [439, 231] on input "*" at bounding box center [450, 232] width 22 height 19
type input "*"
click at [482, 227] on span "Update Cart" at bounding box center [500, 231] width 43 height 9
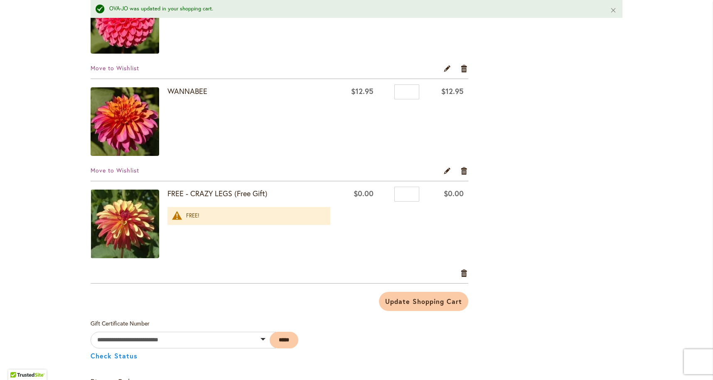
scroll to position [725, 0]
click at [186, 216] on div "FREE!" at bounding box center [254, 215] width 136 height 8
click at [198, 193] on strong "FREE - CRAZY LEGS (Free Gift)" at bounding box center [248, 193] width 163 height 11
click at [109, 220] on img at bounding box center [125, 223] width 69 height 69
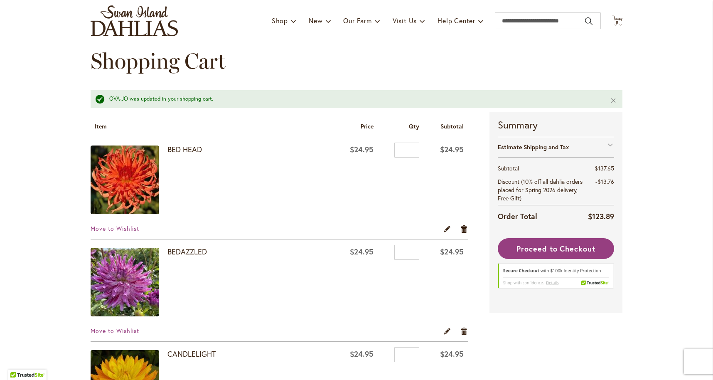
scroll to position [52, 0]
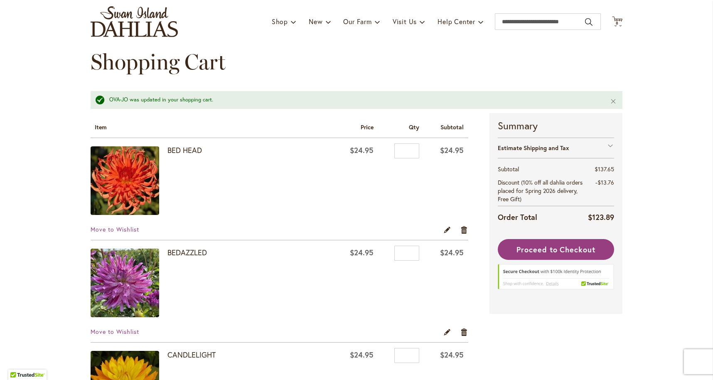
click at [123, 280] on img at bounding box center [125, 282] width 69 height 69
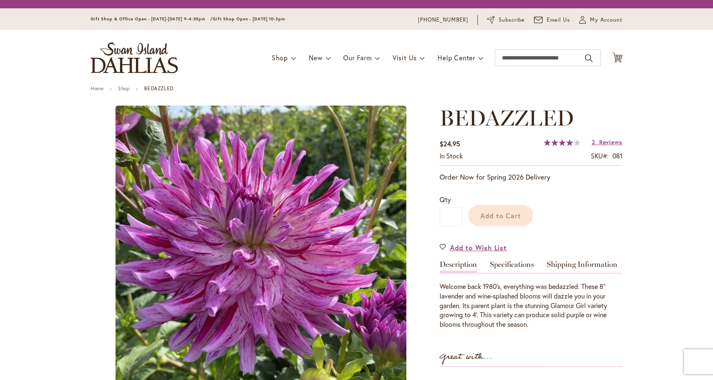
type input "****"
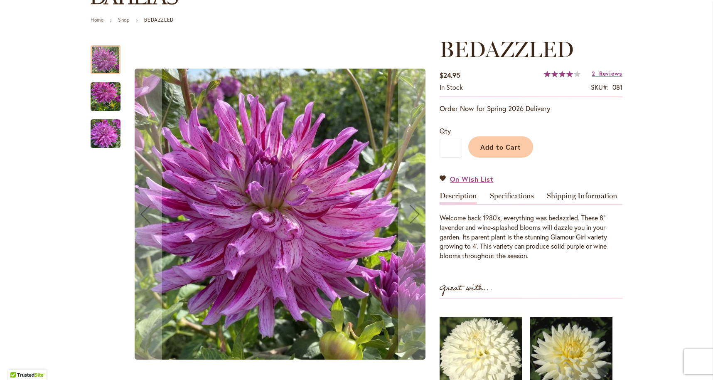
scroll to position [86, 0]
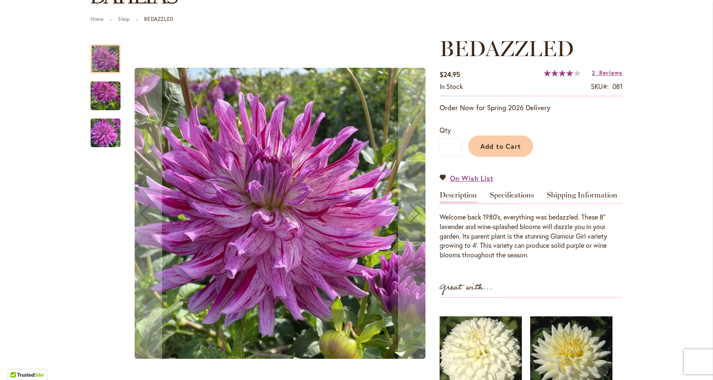
click at [116, 137] on img "Bedazzled" at bounding box center [106, 133] width 30 height 40
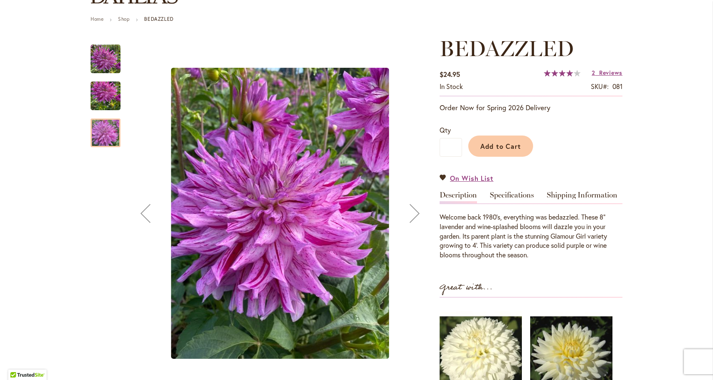
click at [96, 88] on img "Bedazzled" at bounding box center [106, 96] width 30 height 40
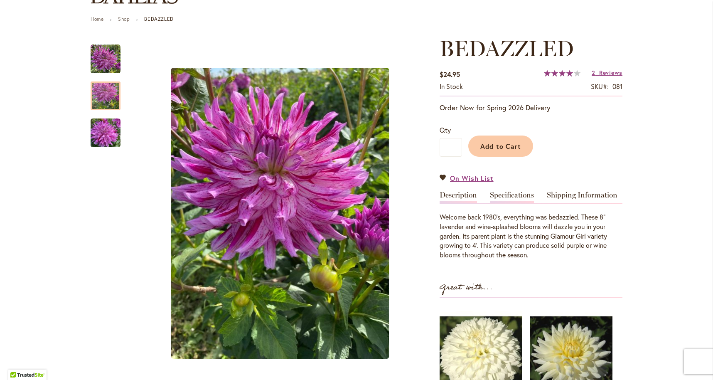
click at [515, 193] on link "Specifications" at bounding box center [512, 197] width 44 height 12
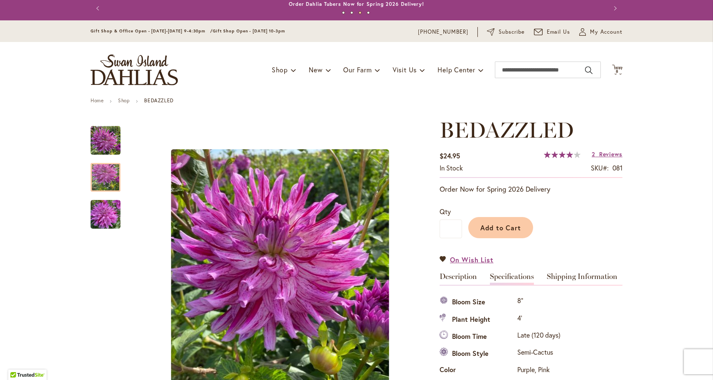
scroll to position [3, 0]
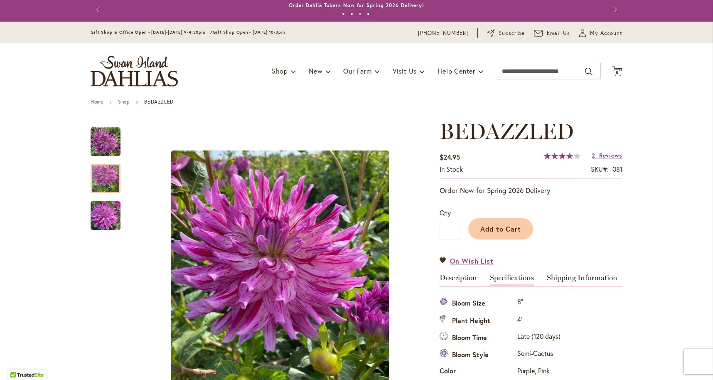
click at [603, 153] on span "Reviews" at bounding box center [610, 155] width 23 height 8
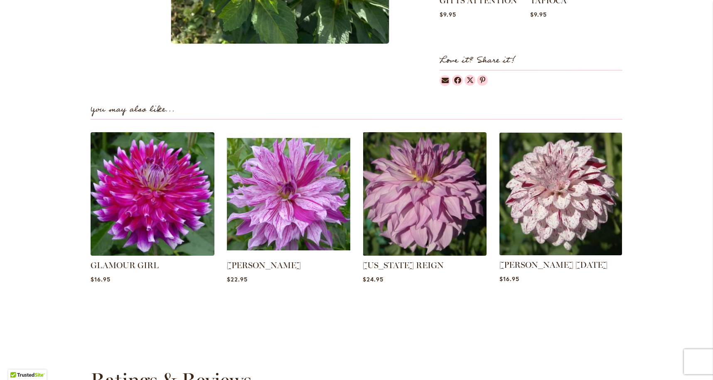
scroll to position [622, 0]
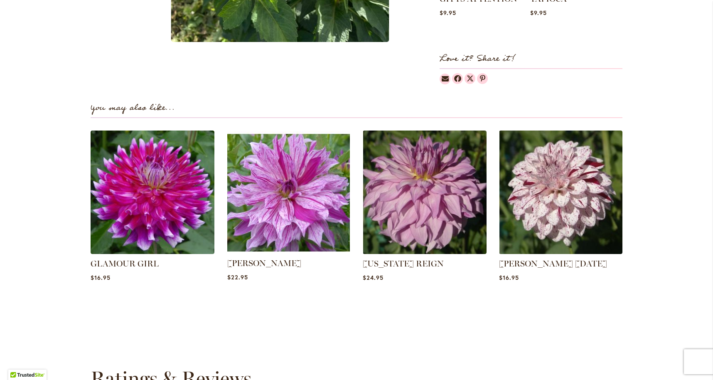
click at [265, 206] on img at bounding box center [288, 191] width 129 height 129
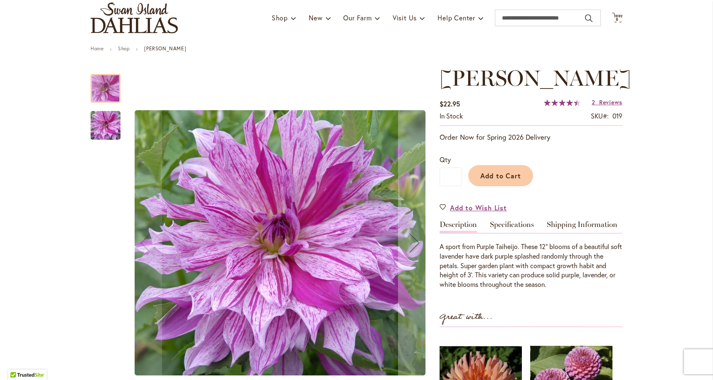
scroll to position [57, 0]
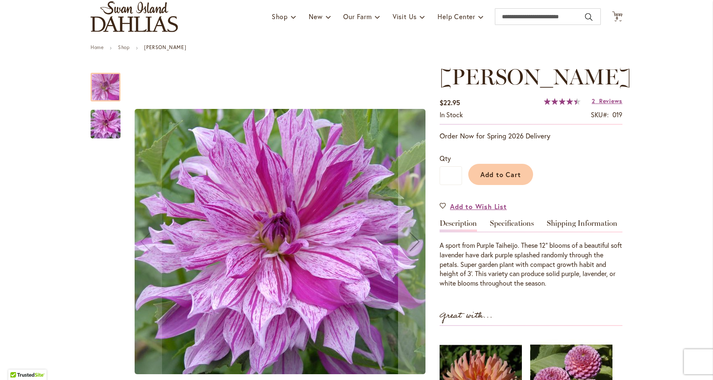
click at [91, 118] on img "Brandon Michael" at bounding box center [106, 124] width 60 height 40
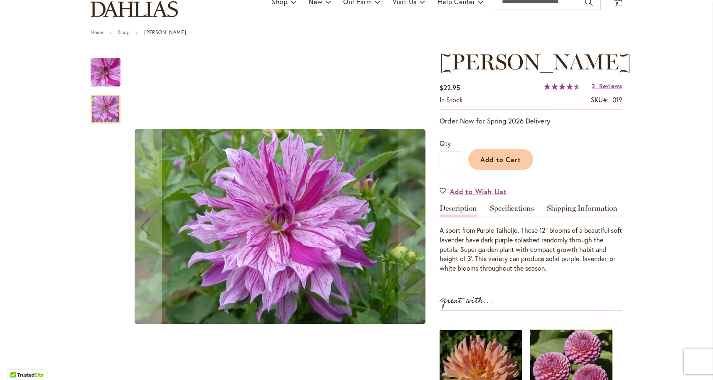
scroll to position [73, 0]
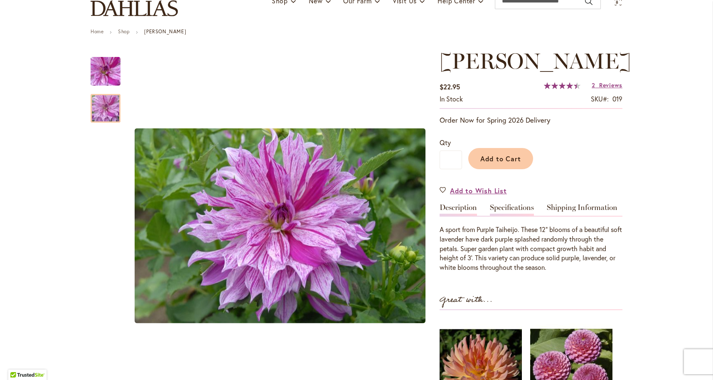
click at [509, 216] on link "Specifications" at bounding box center [512, 209] width 44 height 12
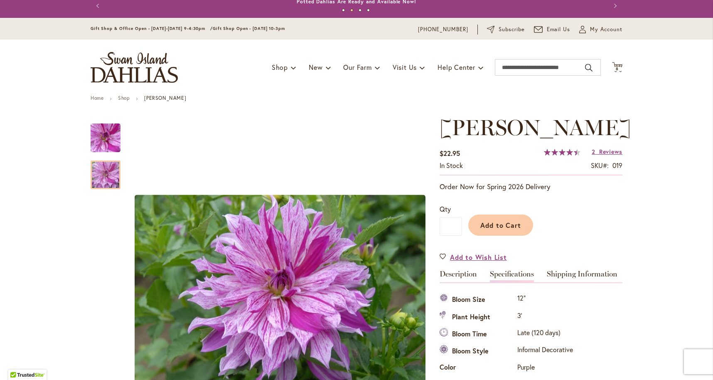
scroll to position [5, 0]
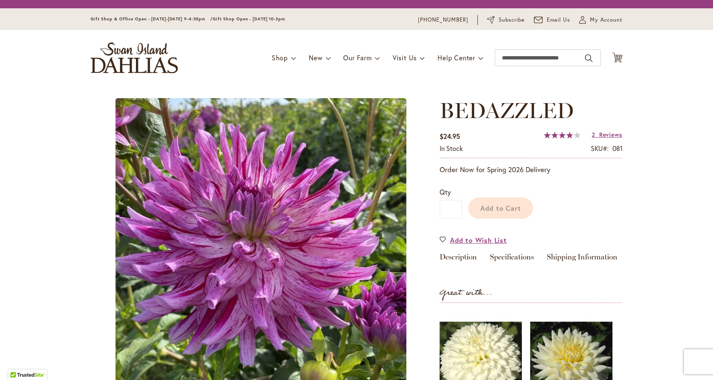
type input "****"
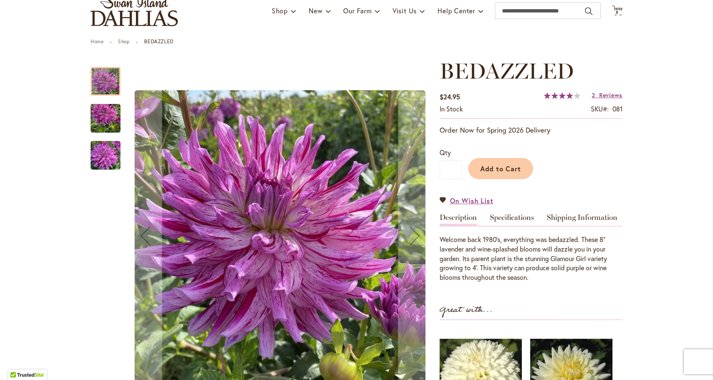
scroll to position [65, 0]
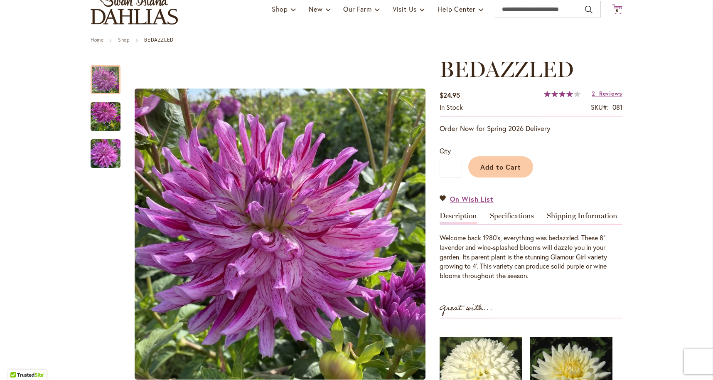
click at [617, 8] on span "8" at bounding box center [616, 10] width 3 height 5
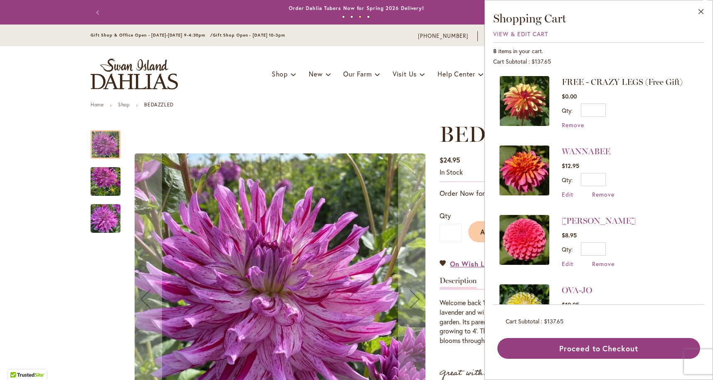
scroll to position [0, 0]
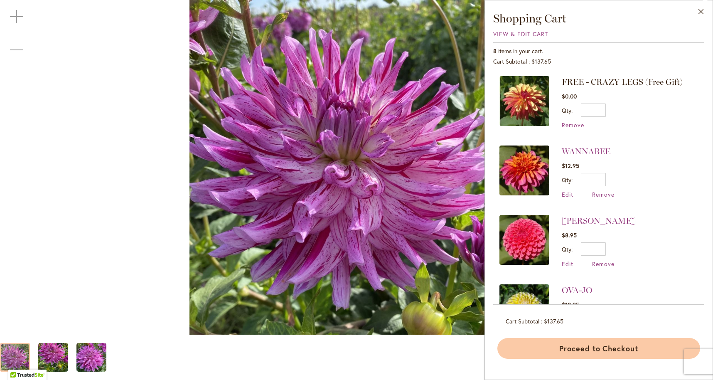
click at [567, 350] on button "Proceed to Checkout" at bounding box center [598, 348] width 203 height 21
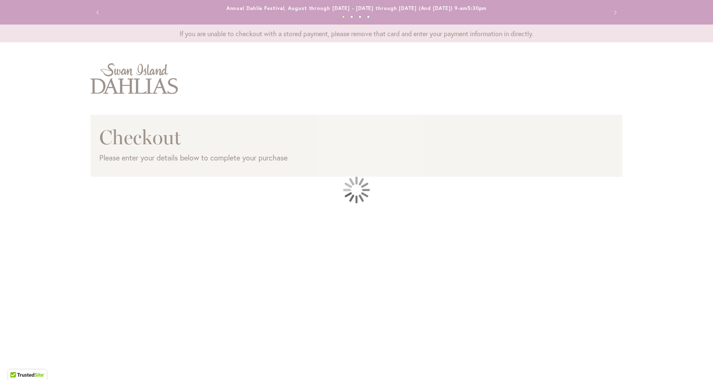
select select "**"
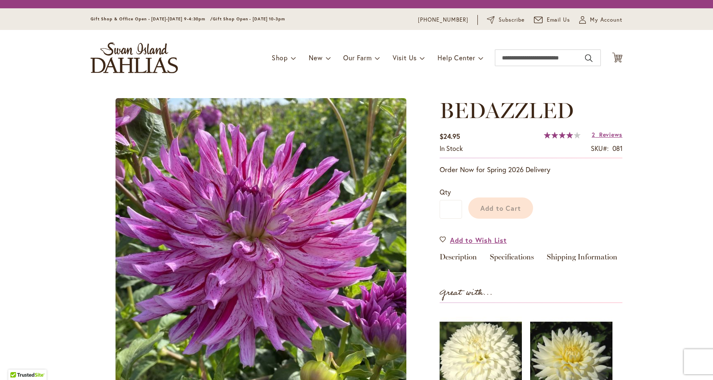
type input "****"
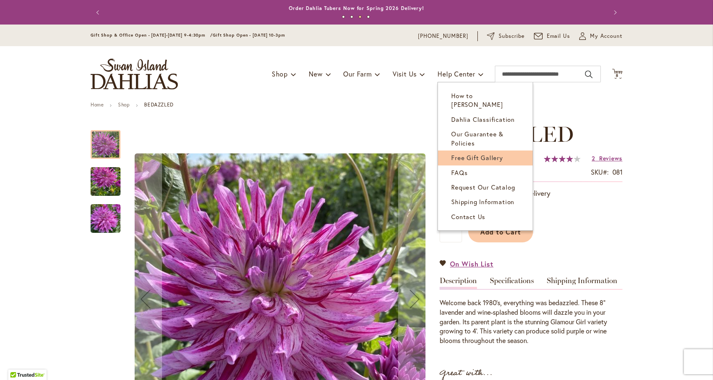
click at [477, 153] on span "Free Gift Gallery" at bounding box center [477, 157] width 52 height 8
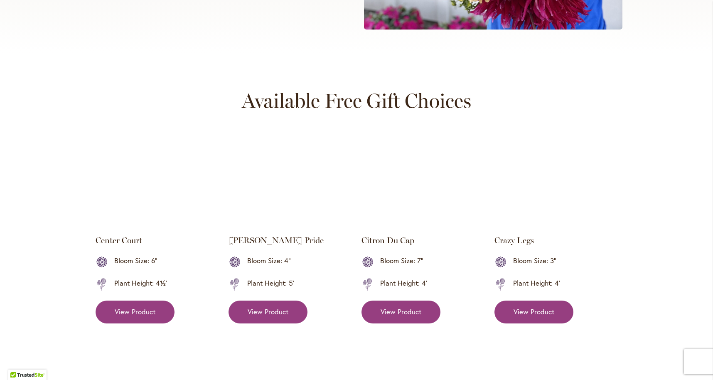
scroll to position [345, 0]
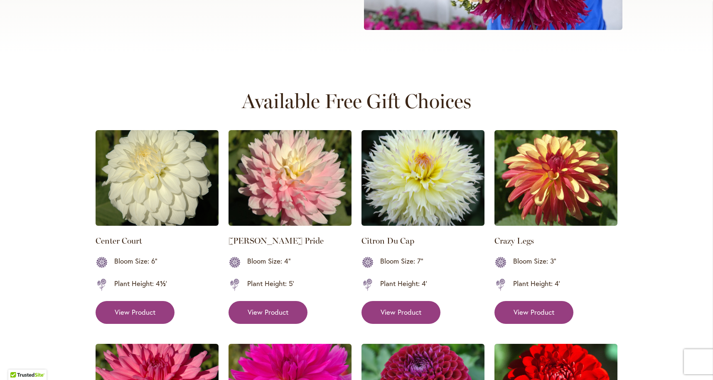
click at [536, 172] on img at bounding box center [555, 178] width 123 height 96
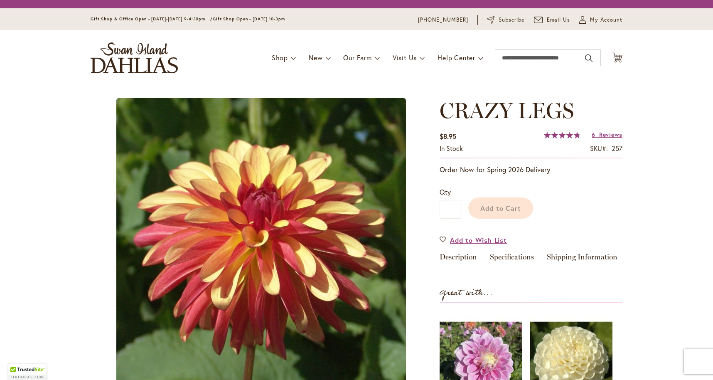
type input "****"
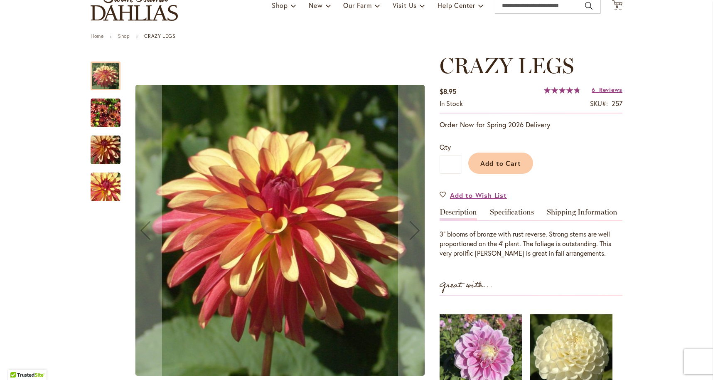
scroll to position [70, 0]
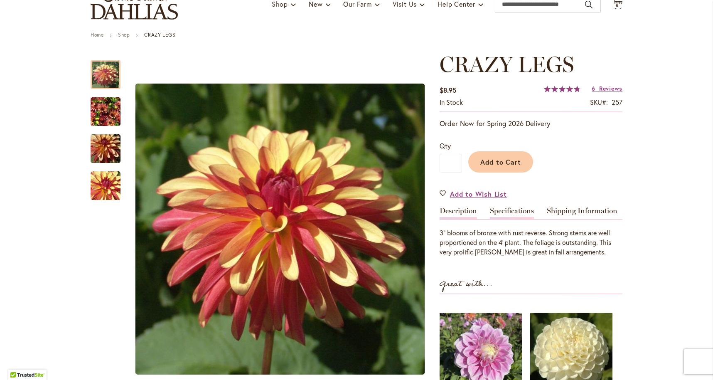
click at [516, 208] on link "Specifications" at bounding box center [512, 213] width 44 height 12
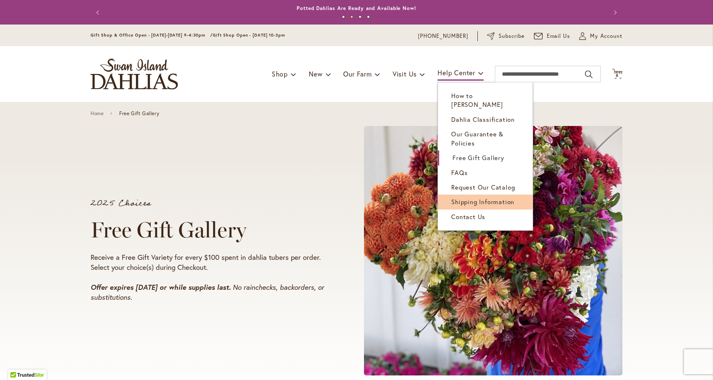
click at [471, 197] on span "Shipping Information" at bounding box center [482, 201] width 63 height 8
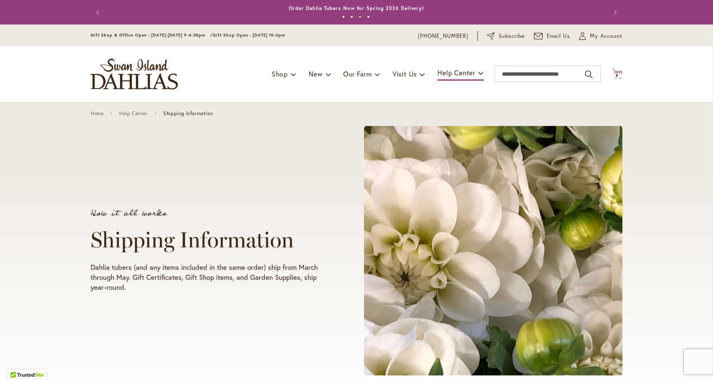
click at [616, 75] on span "8" at bounding box center [616, 75] width 3 height 5
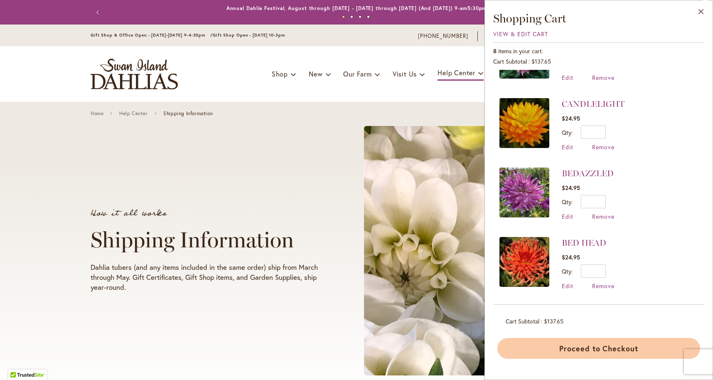
scroll to position [325, 0]
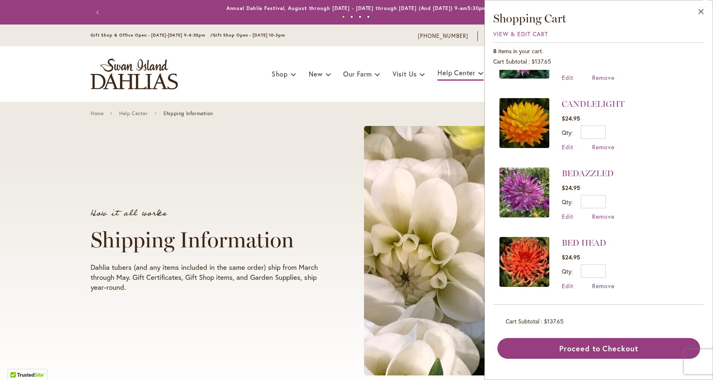
click at [603, 286] on span "Remove" at bounding box center [603, 286] width 22 height 8
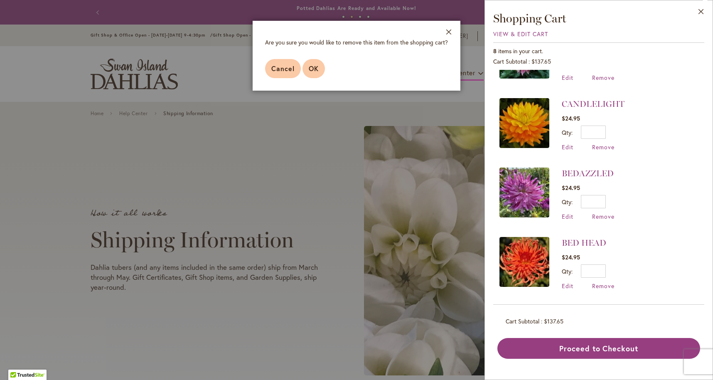
click at [313, 66] on span "OK" at bounding box center [314, 68] width 10 height 9
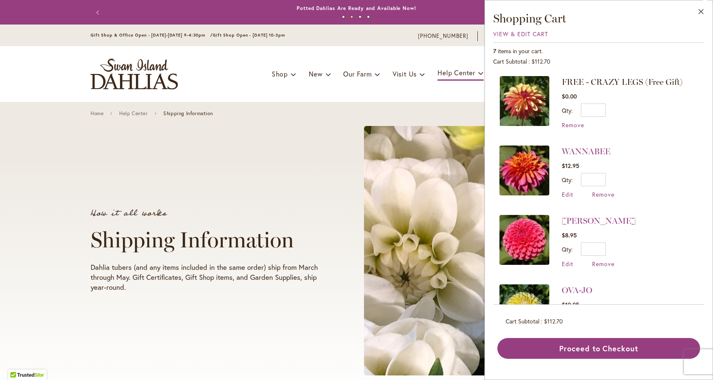
click at [599, 215] on strong "REBECCA LYNN" at bounding box center [598, 221] width 74 height 12
click at [607, 264] on span "Remove" at bounding box center [603, 264] width 22 height 8
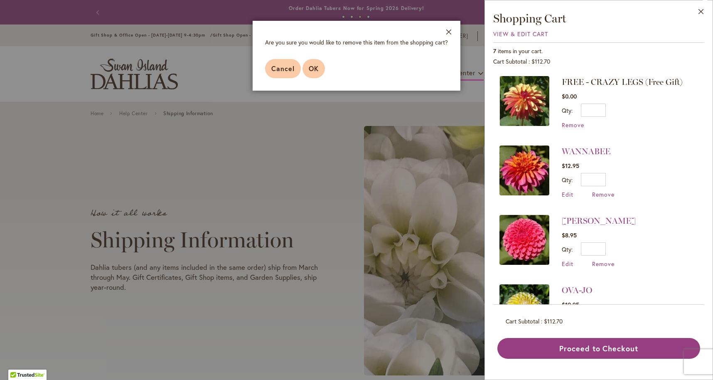
click at [316, 68] on span "OK" at bounding box center [314, 68] width 10 height 9
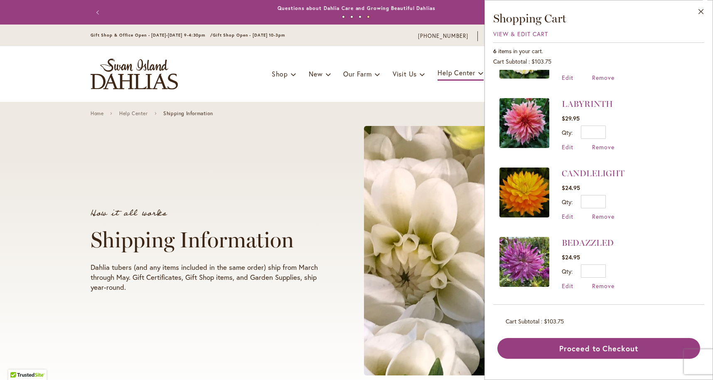
scroll to position [186, 0]
click at [593, 285] on span "Remove" at bounding box center [603, 286] width 22 height 8
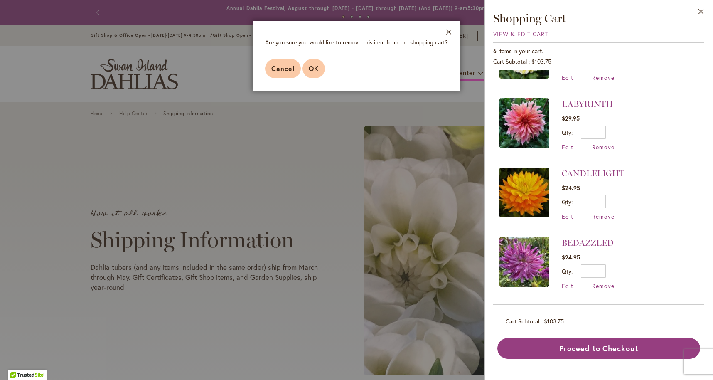
click at [304, 65] on button "OK" at bounding box center [313, 68] width 22 height 19
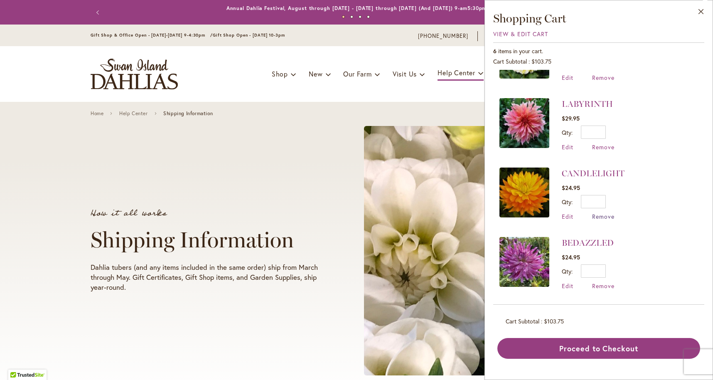
click at [600, 213] on span "Remove" at bounding box center [603, 216] width 22 height 8
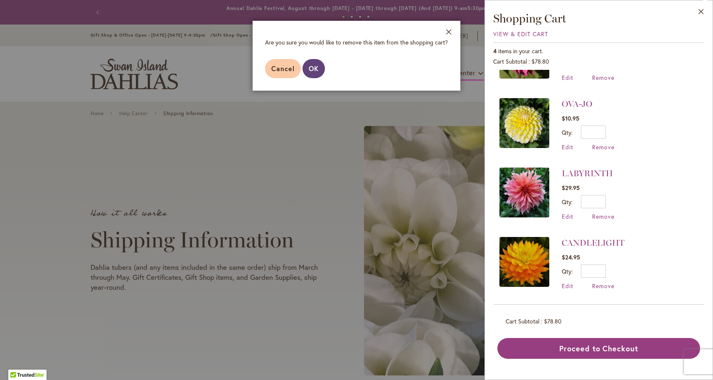
scroll to position [0, 0]
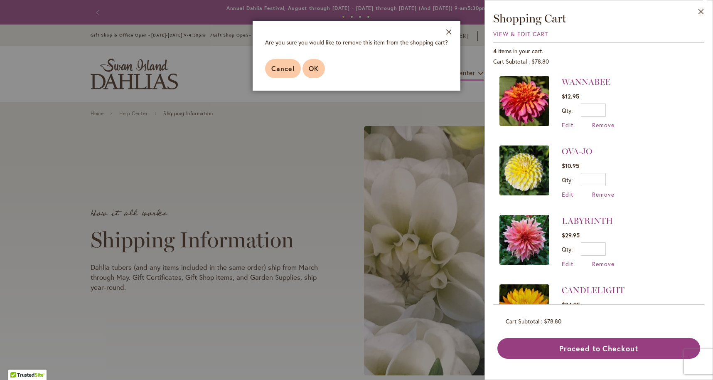
click at [317, 64] on button "OK" at bounding box center [313, 68] width 22 height 19
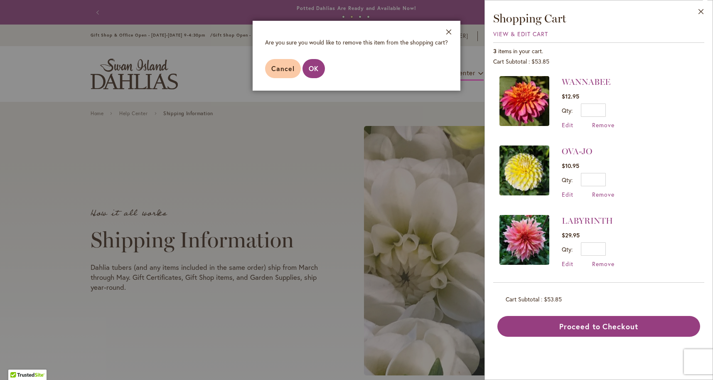
drag, startPoint x: 316, startPoint y: 66, endPoint x: 367, endPoint y: 69, distance: 52.0
click at [317, 66] on span "OK" at bounding box center [314, 68] width 10 height 9
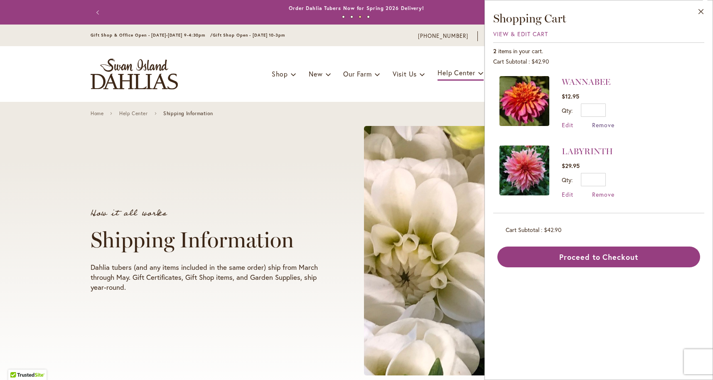
click at [606, 122] on span "Remove" at bounding box center [603, 125] width 22 height 8
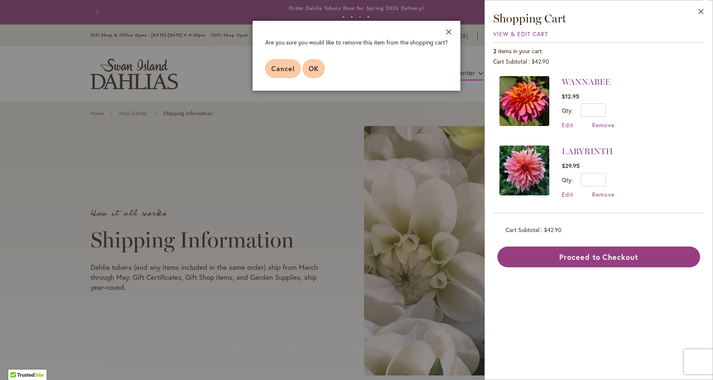
click at [317, 68] on span "OK" at bounding box center [314, 68] width 10 height 9
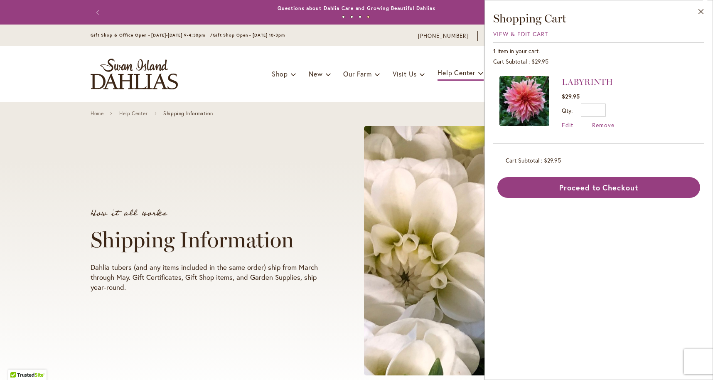
click at [600, 192] on button "Proceed to Checkout" at bounding box center [598, 187] width 203 height 21
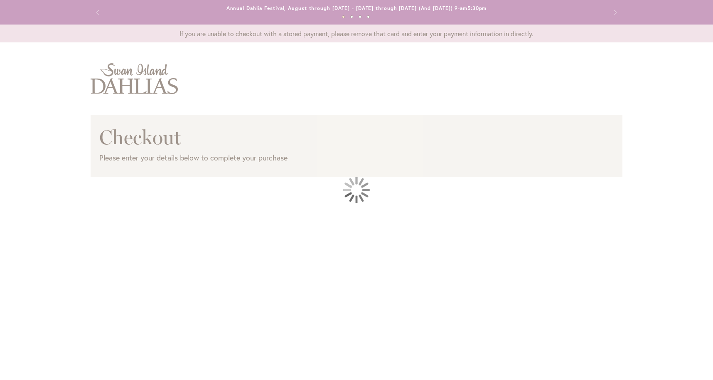
scroll to position [0, 0]
select select "**"
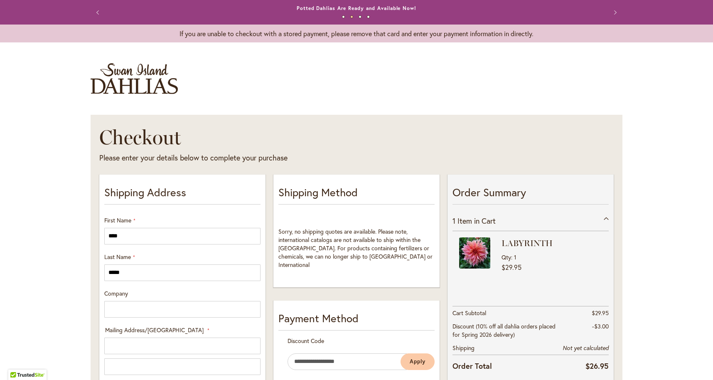
scroll to position [0, 0]
click at [517, 244] on strong "LABYRINTH" at bounding box center [550, 243] width 99 height 12
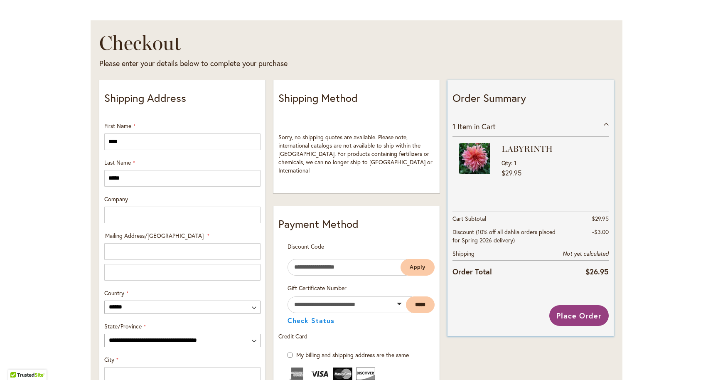
scroll to position [95, 0]
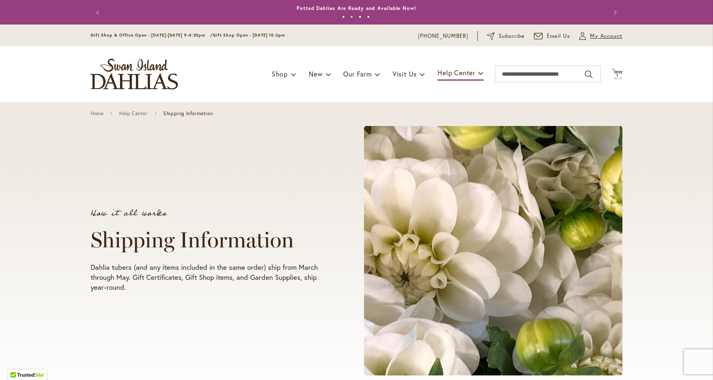
click at [598, 33] on span "My Account" at bounding box center [606, 36] width 32 height 8
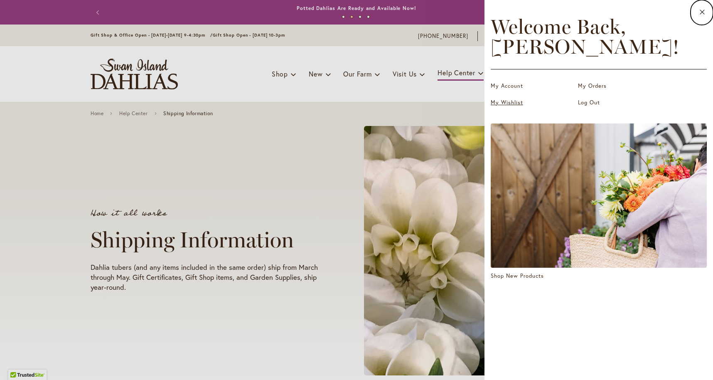
click at [497, 103] on link "My Wishlist" at bounding box center [531, 102] width 83 height 8
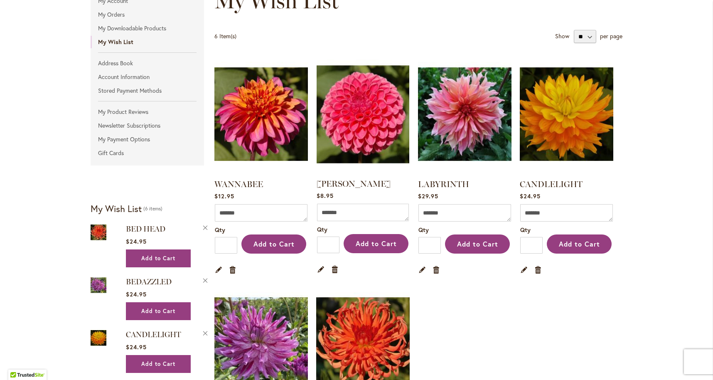
scroll to position [122, 0]
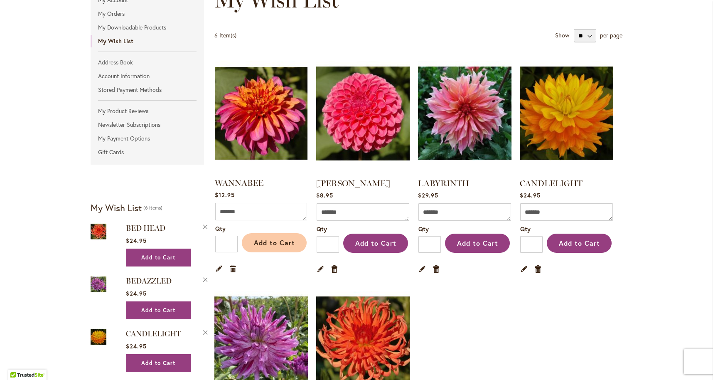
click at [262, 241] on span "Add to Cart" at bounding box center [274, 242] width 41 height 9
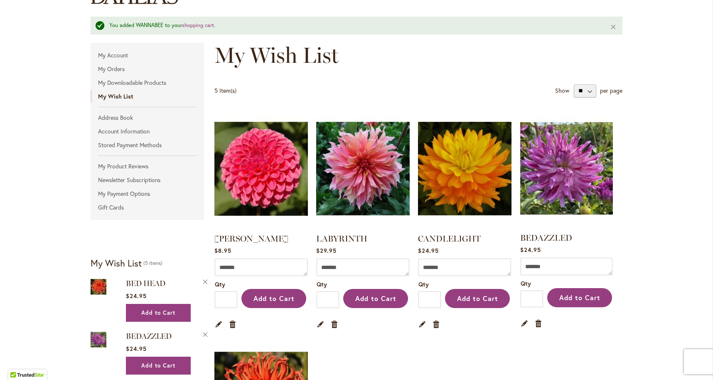
scroll to position [86, 0]
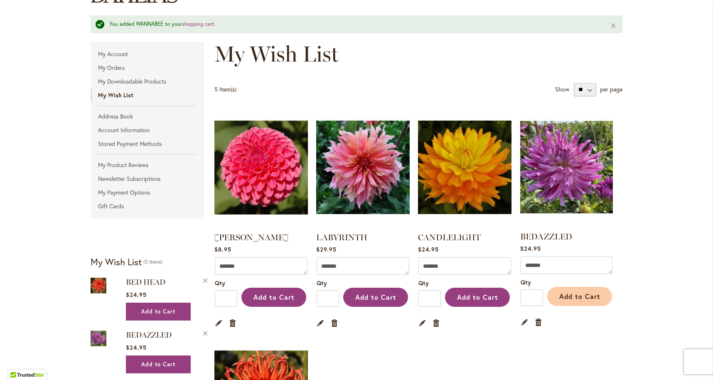
click at [583, 291] on span "Add to Cart" at bounding box center [579, 295] width 41 height 9
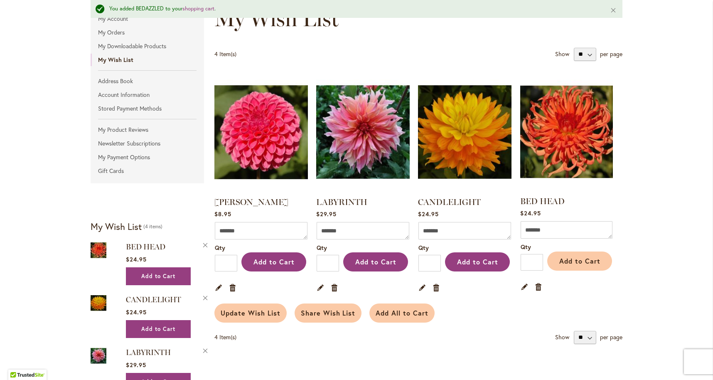
scroll to position [123, 0]
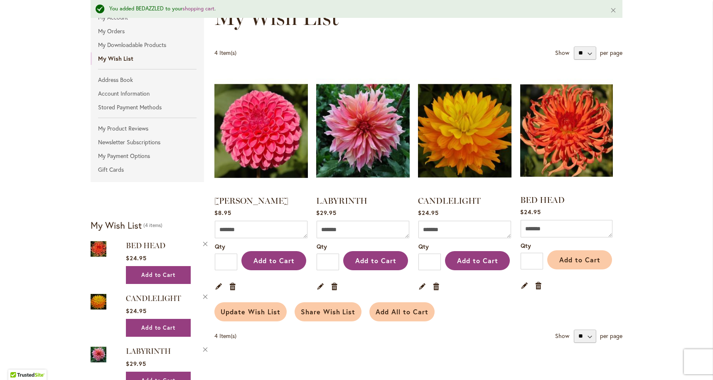
click at [580, 257] on span "Add to Cart" at bounding box center [579, 259] width 41 height 9
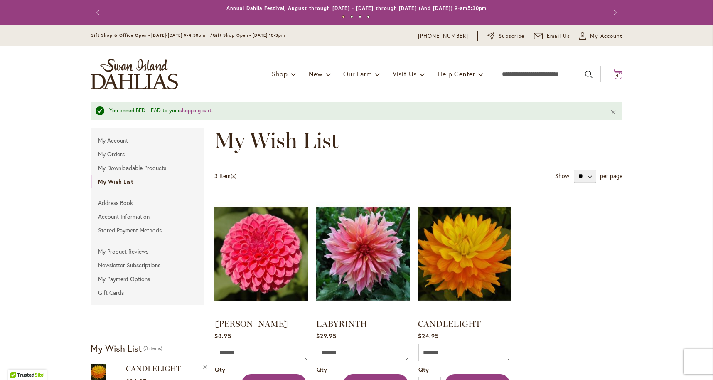
click at [616, 73] on span "4" at bounding box center [616, 75] width 3 height 5
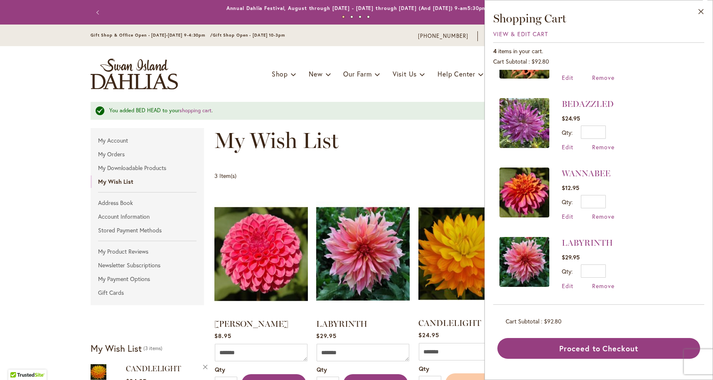
click at [469, 374] on button "Add to Cart" at bounding box center [477, 382] width 65 height 19
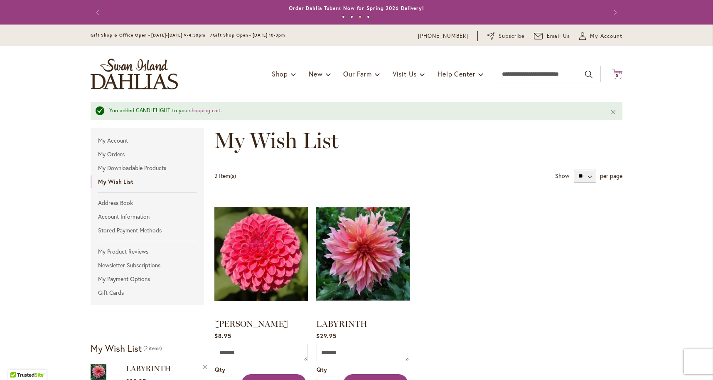
click at [619, 73] on span "5 5 items" at bounding box center [617, 75] width 8 height 4
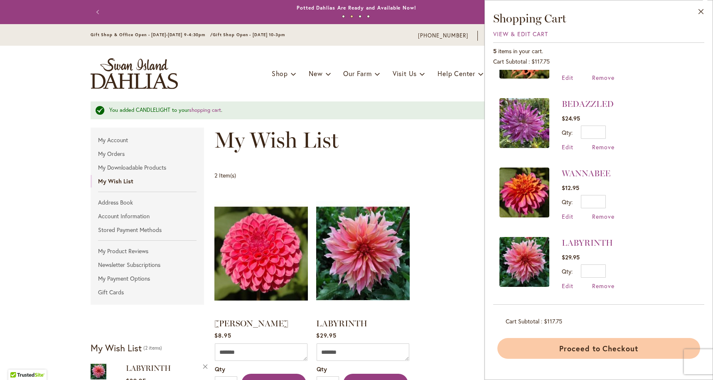
scroll to position [0, 0]
click at [582, 346] on button "Proceed to Checkout" at bounding box center [598, 348] width 203 height 21
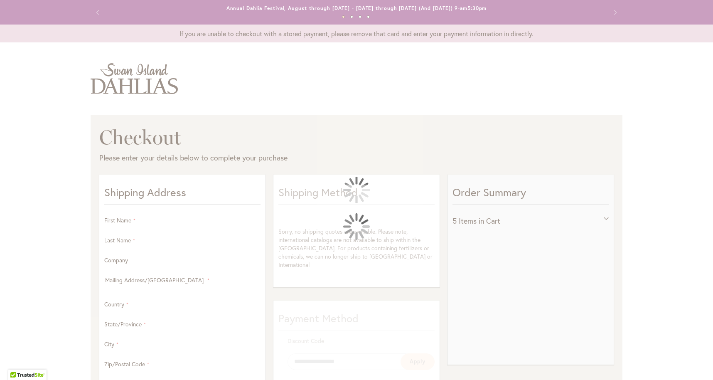
select select "**"
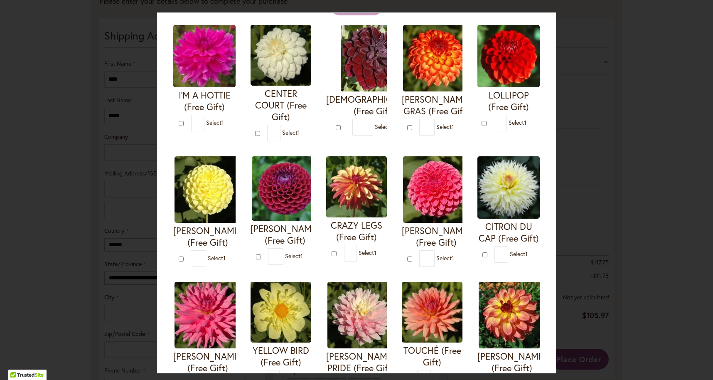
scroll to position [54, 0]
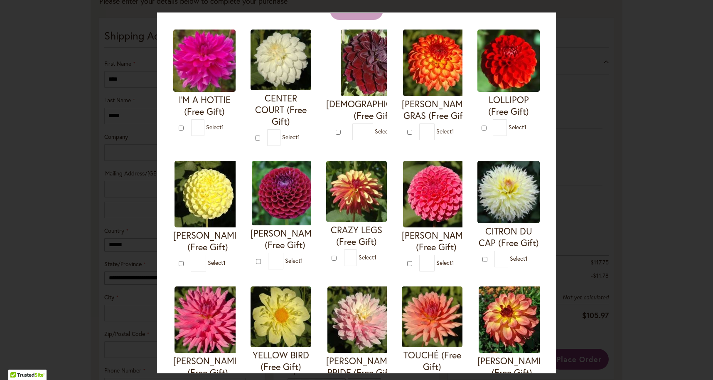
type input "*"
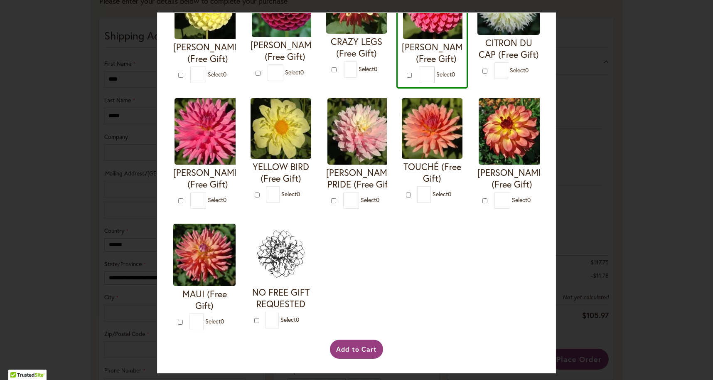
scroll to position [253, 0]
click at [355, 352] on button "Add to Cart" at bounding box center [357, 348] width 54 height 19
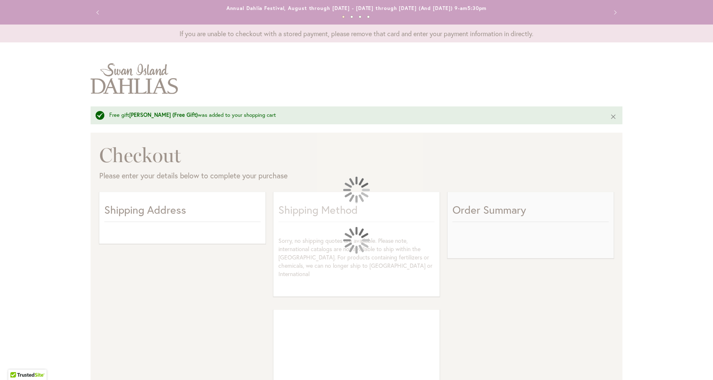
select select "**"
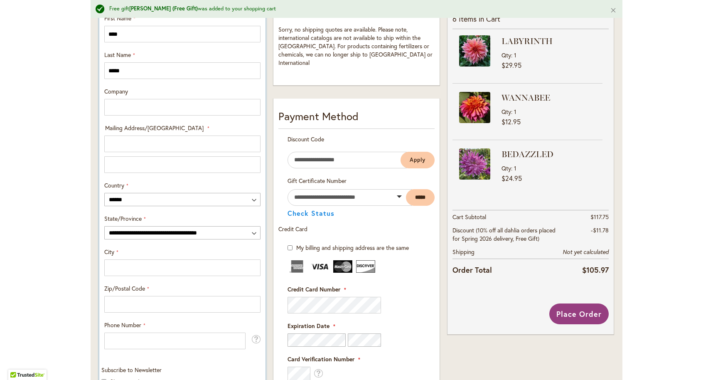
scroll to position [220, 0]
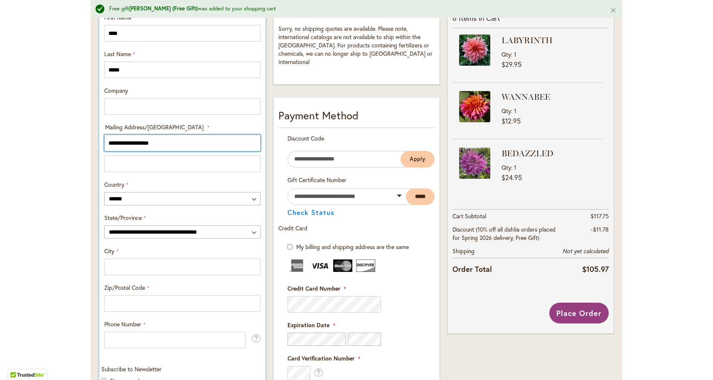
type input "**********"
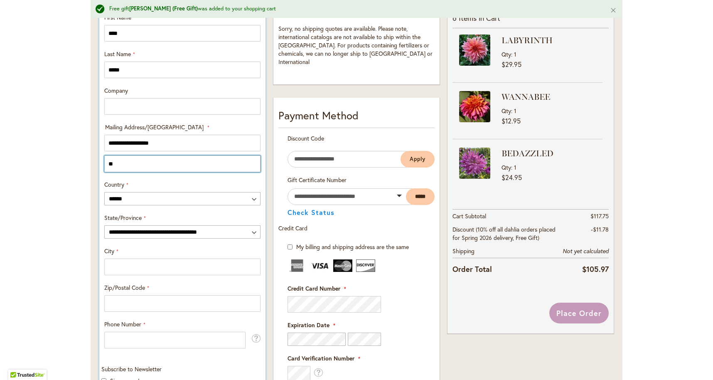
type input "*"
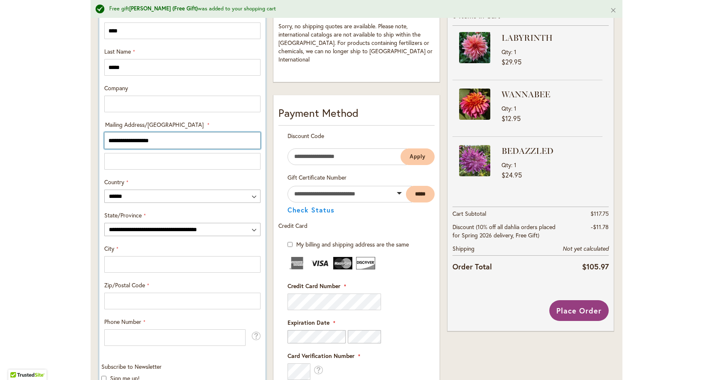
scroll to position [221, 0]
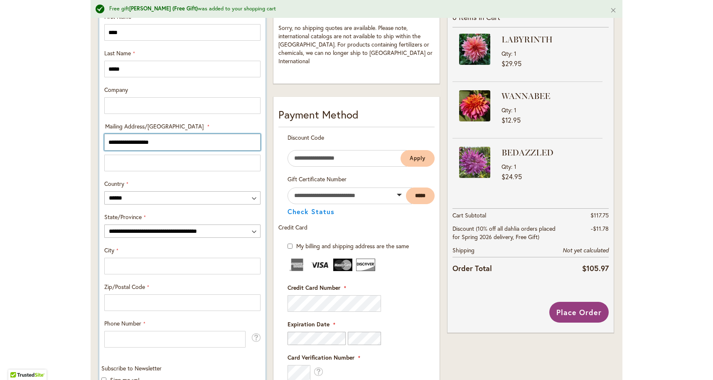
click at [139, 140] on input "**********" at bounding box center [182, 142] width 156 height 17
click at [142, 141] on input "**********" at bounding box center [182, 142] width 156 height 17
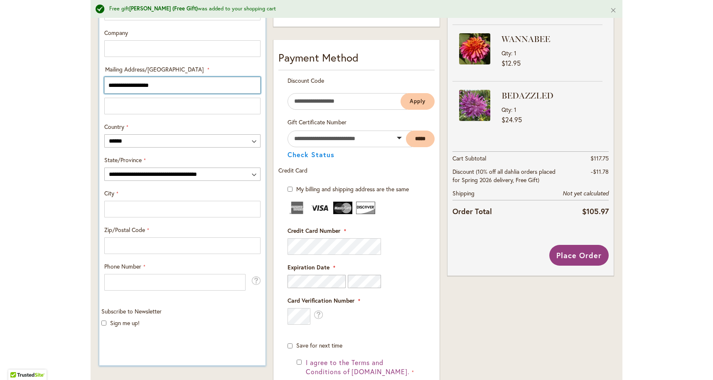
scroll to position [279, 0]
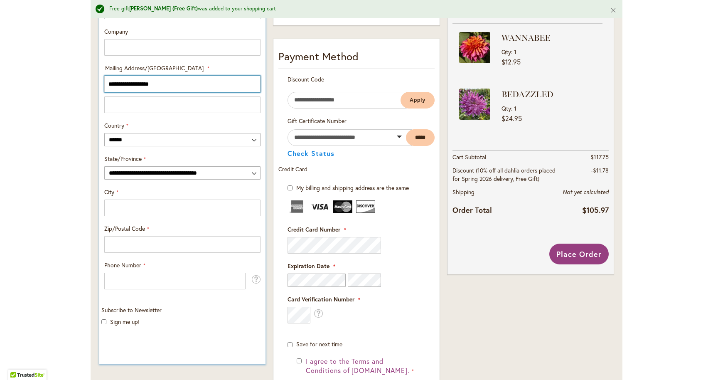
type input "**********"
select select "**"
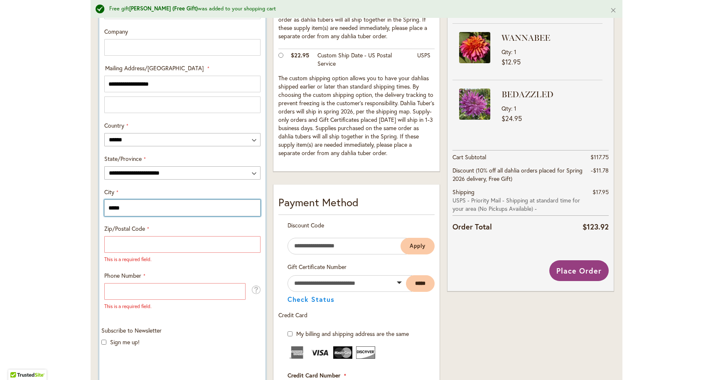
type input "*****"
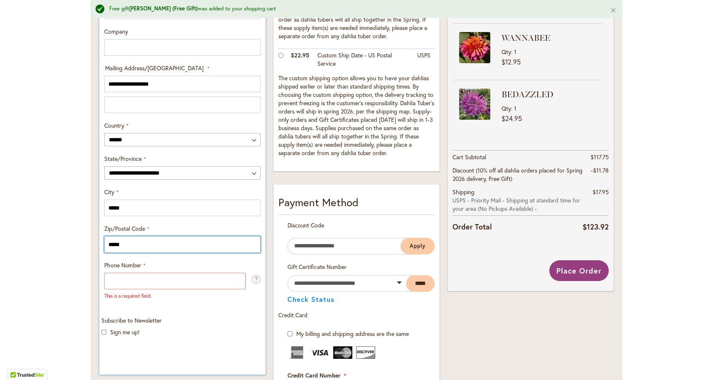
type input "*****"
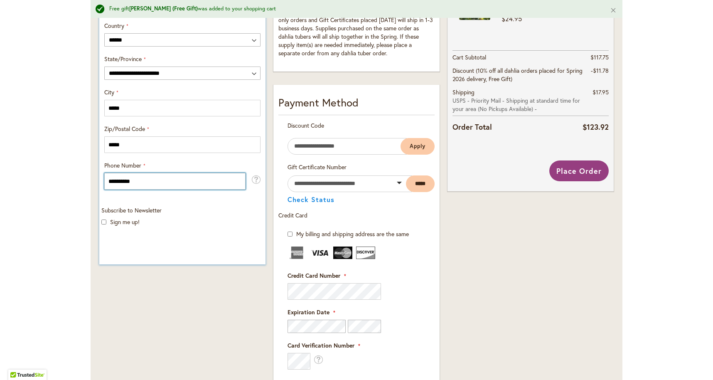
scroll to position [381, 0]
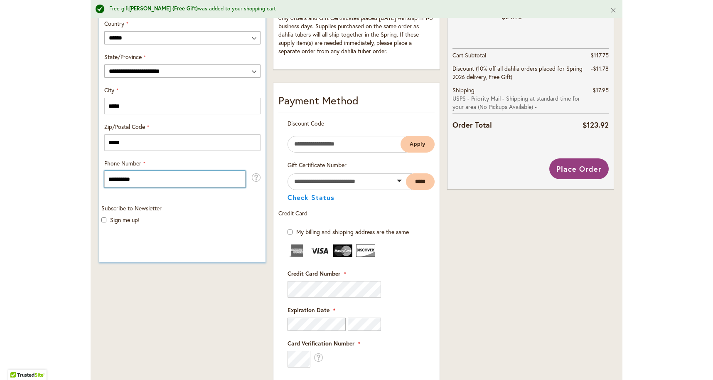
type input "**********"
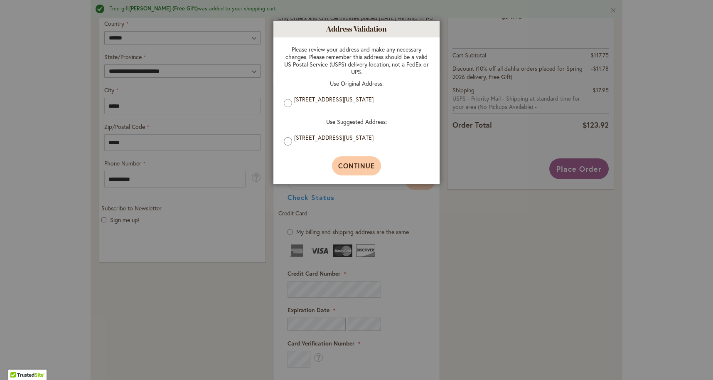
click at [341, 167] on span "Continue" at bounding box center [356, 165] width 37 height 9
type input "**********"
type input "*****"
type input "**********"
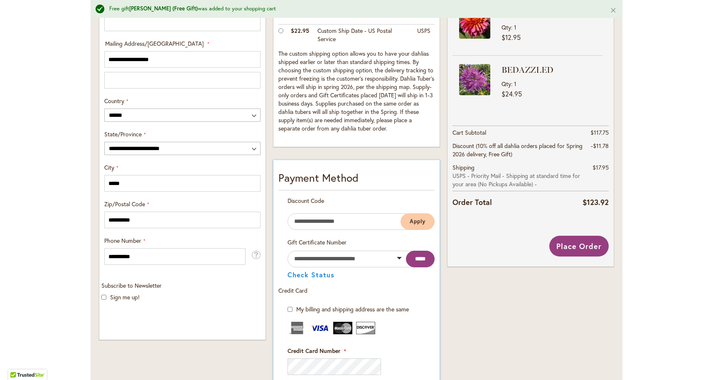
scroll to position [302, 0]
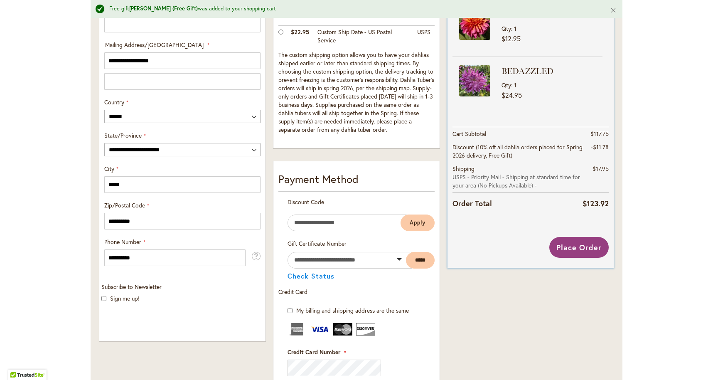
click at [526, 177] on span "USPS - Priority Mail - Shipping at standard time for your area (No Pickups Avai…" at bounding box center [517, 181] width 130 height 17
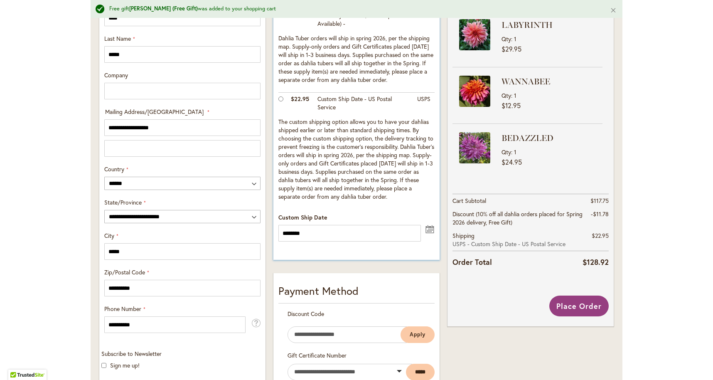
scroll to position [236, 0]
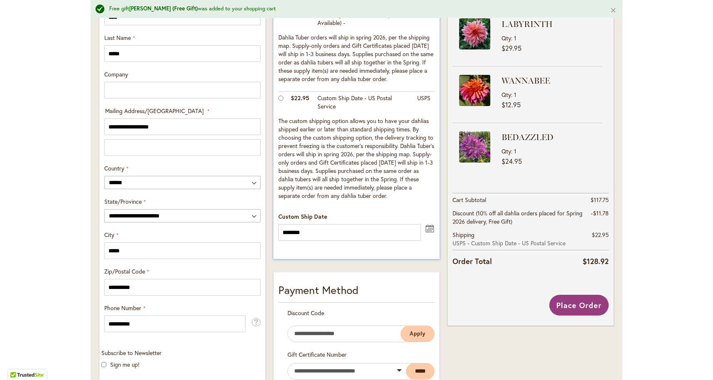
click at [428, 226] on button "undefined" at bounding box center [430, 227] width 10 height 10
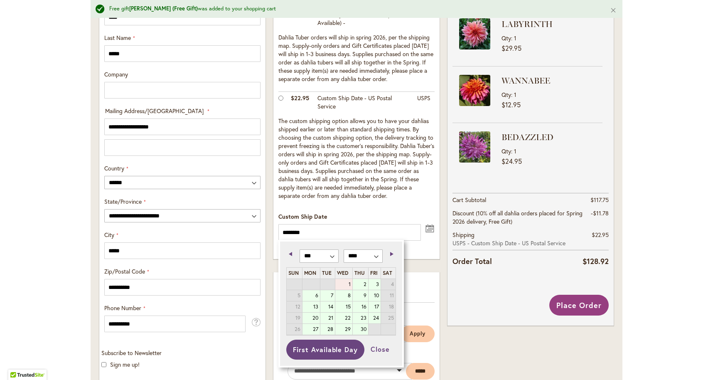
click at [344, 280] on link "1" at bounding box center [343, 284] width 17 height 11
type input "********"
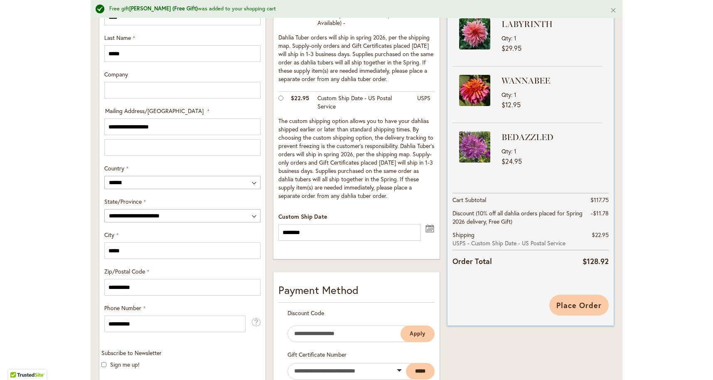
click at [566, 304] on span "Place Order" at bounding box center [578, 305] width 45 height 10
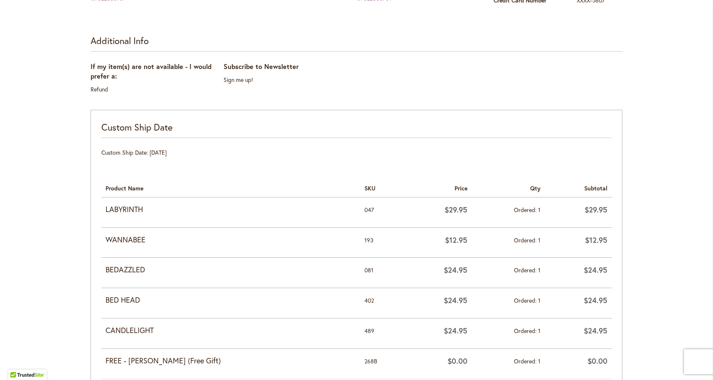
scroll to position [296, 0]
